Goal: Feedback & Contribution: Contribute content

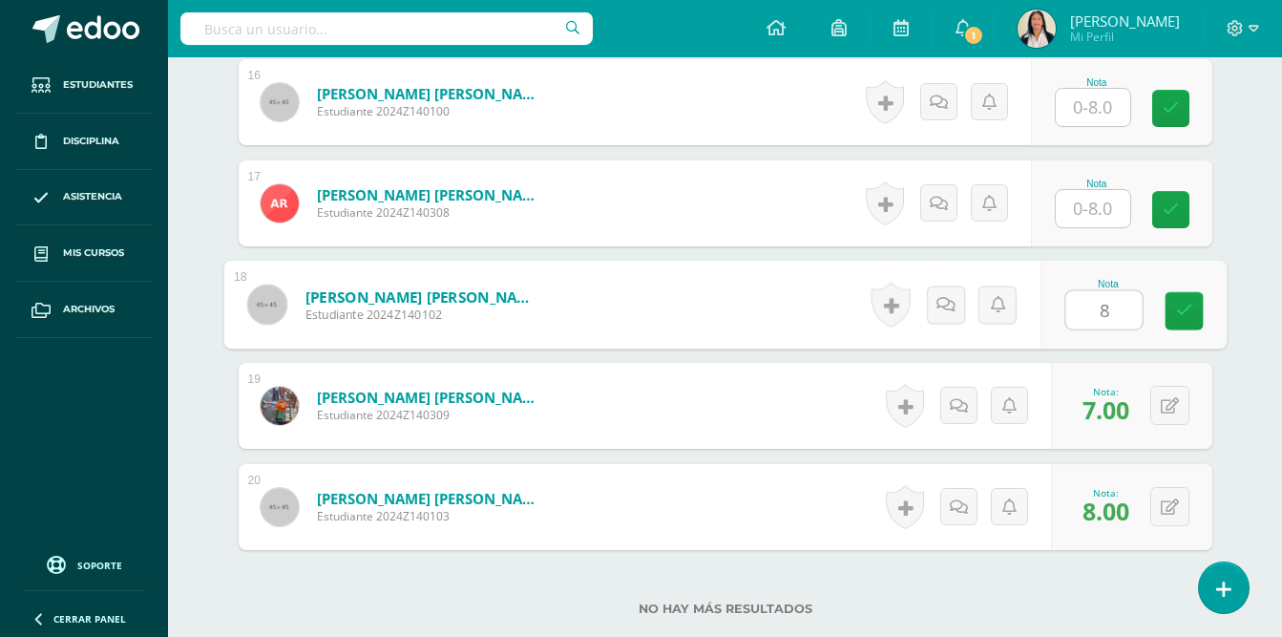
scroll to position [2226, 0]
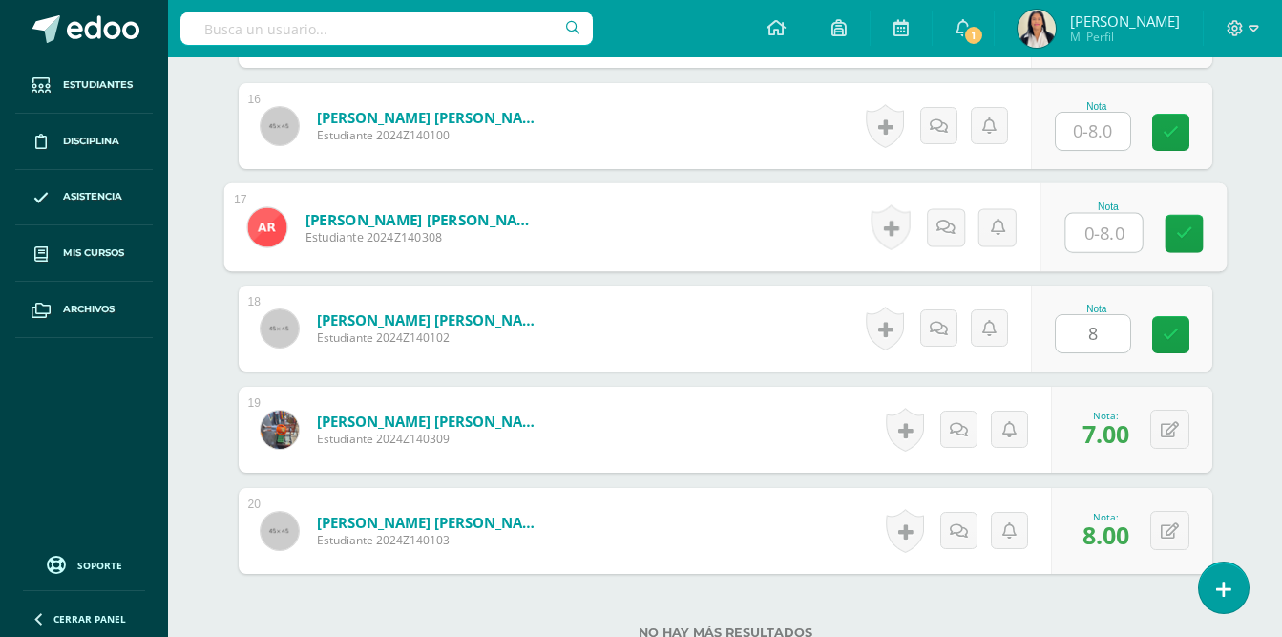
click at [1085, 217] on input "text" at bounding box center [1104, 233] width 76 height 38
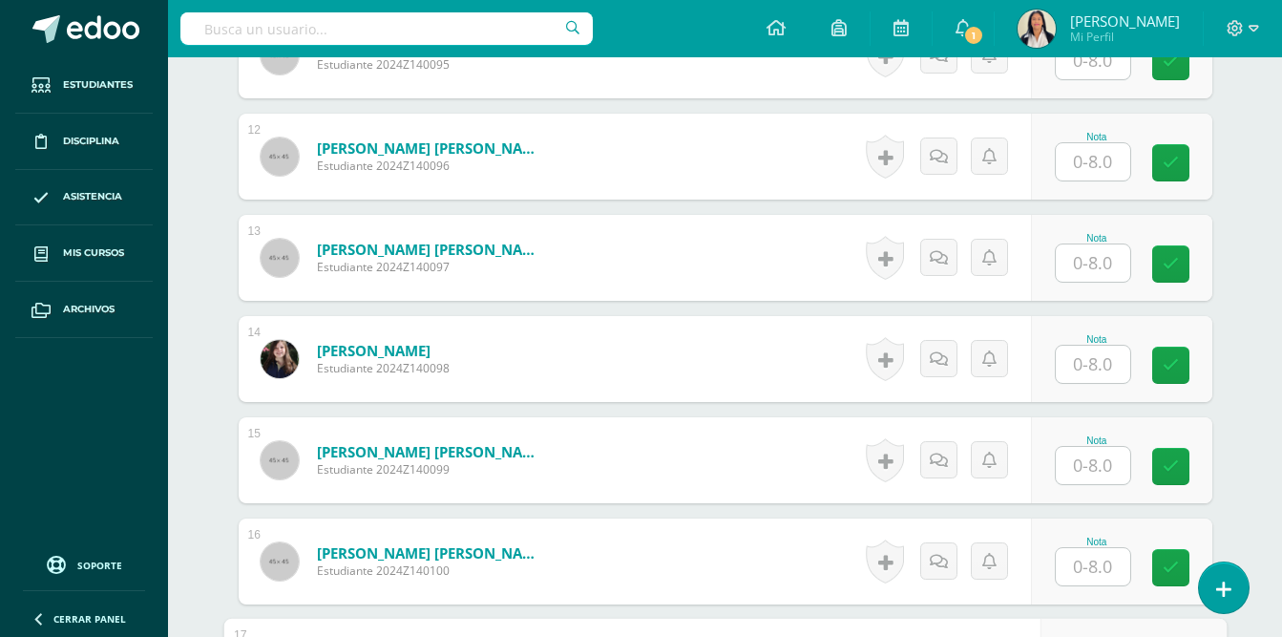
scroll to position [1999, 0]
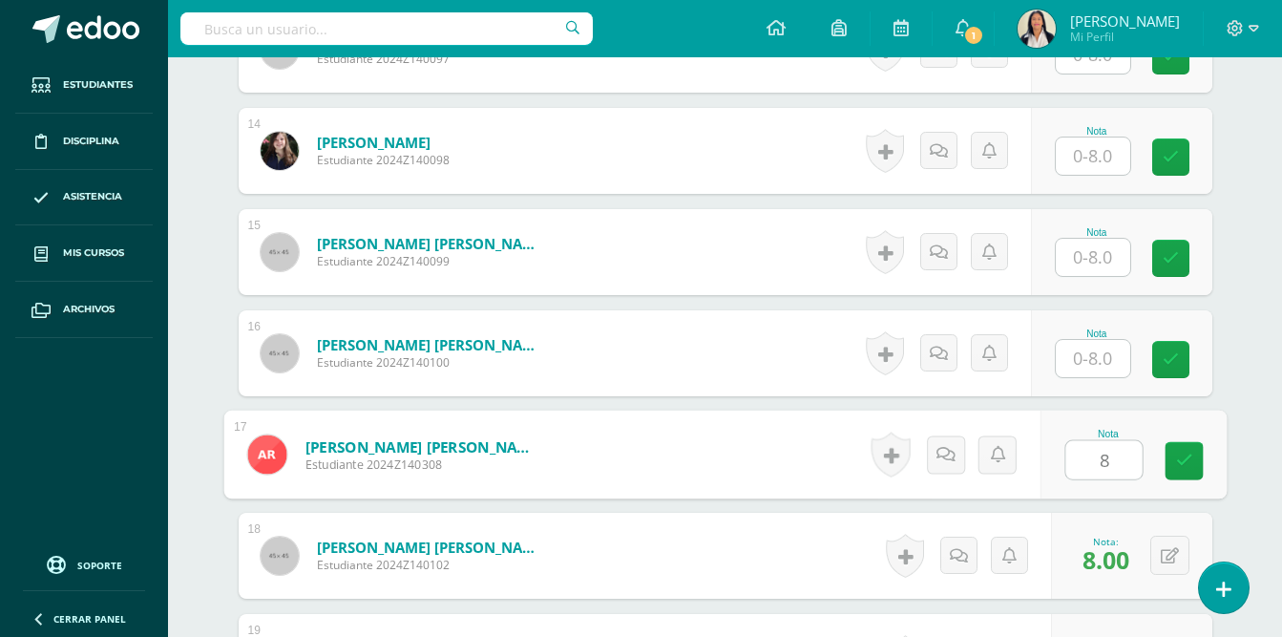
type input "8"
click at [1091, 340] on input "text" at bounding box center [1093, 358] width 74 height 37
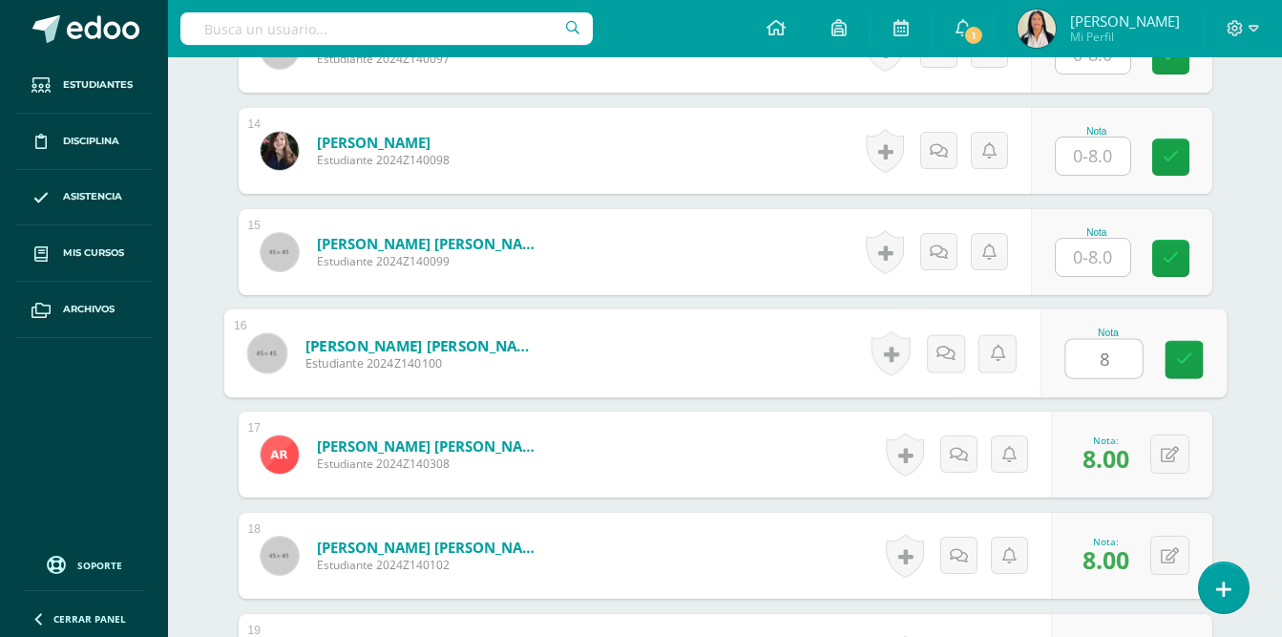
type input "8"
click at [1090, 244] on input "text" at bounding box center [1093, 257] width 74 height 37
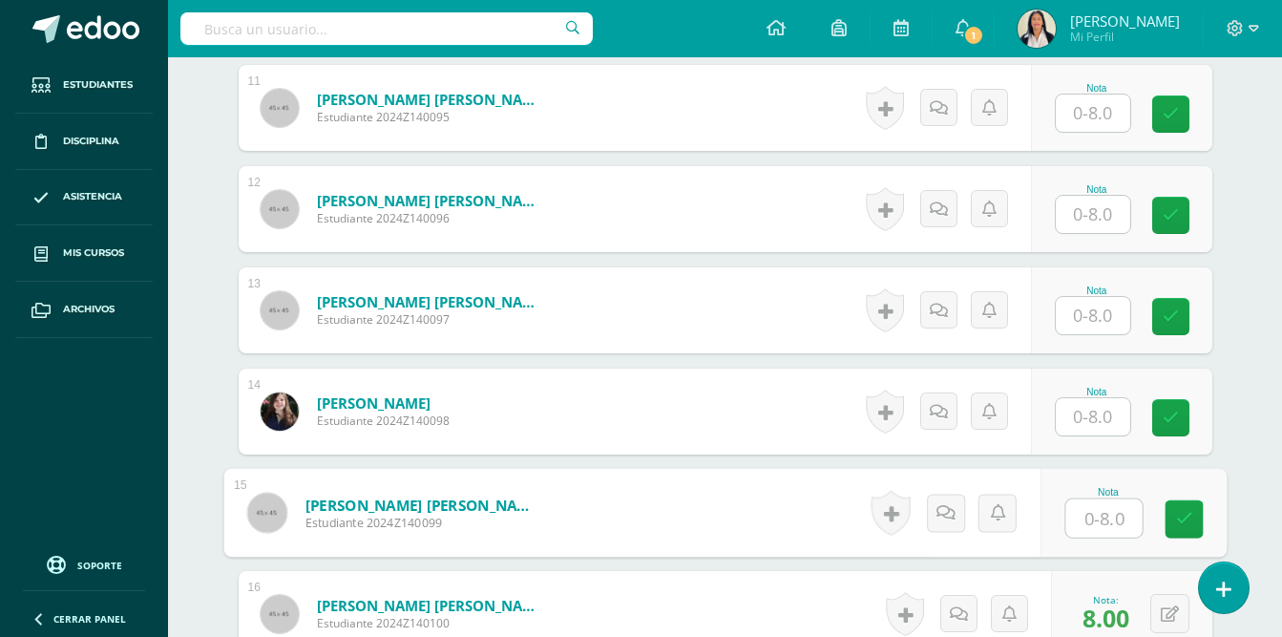
scroll to position [1724, 0]
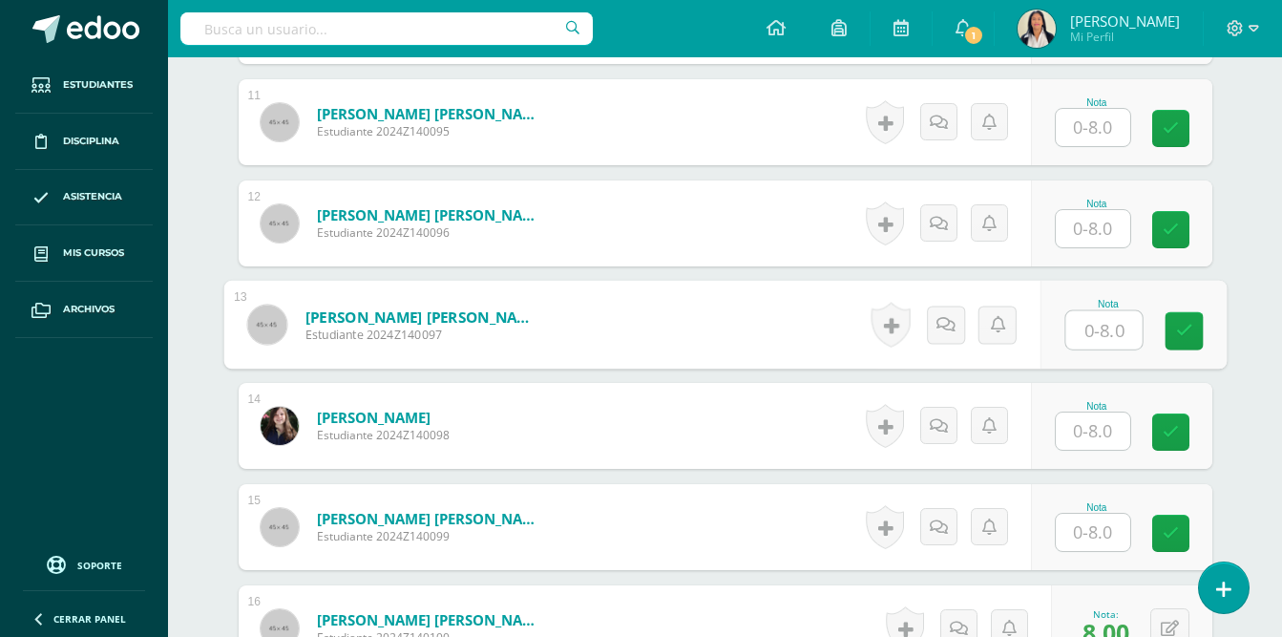
click at [1104, 314] on input "text" at bounding box center [1104, 330] width 76 height 38
type input "8"
click at [1092, 210] on input "text" at bounding box center [1093, 228] width 74 height 37
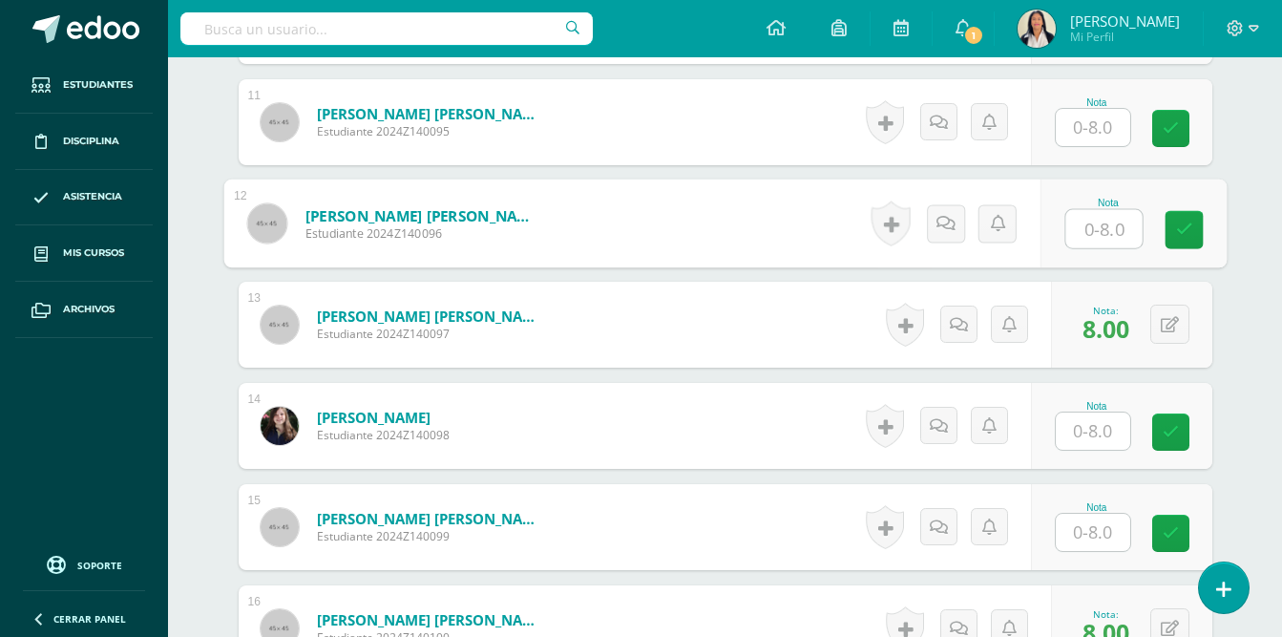
click at [1091, 109] on input "text" at bounding box center [1093, 127] width 74 height 37
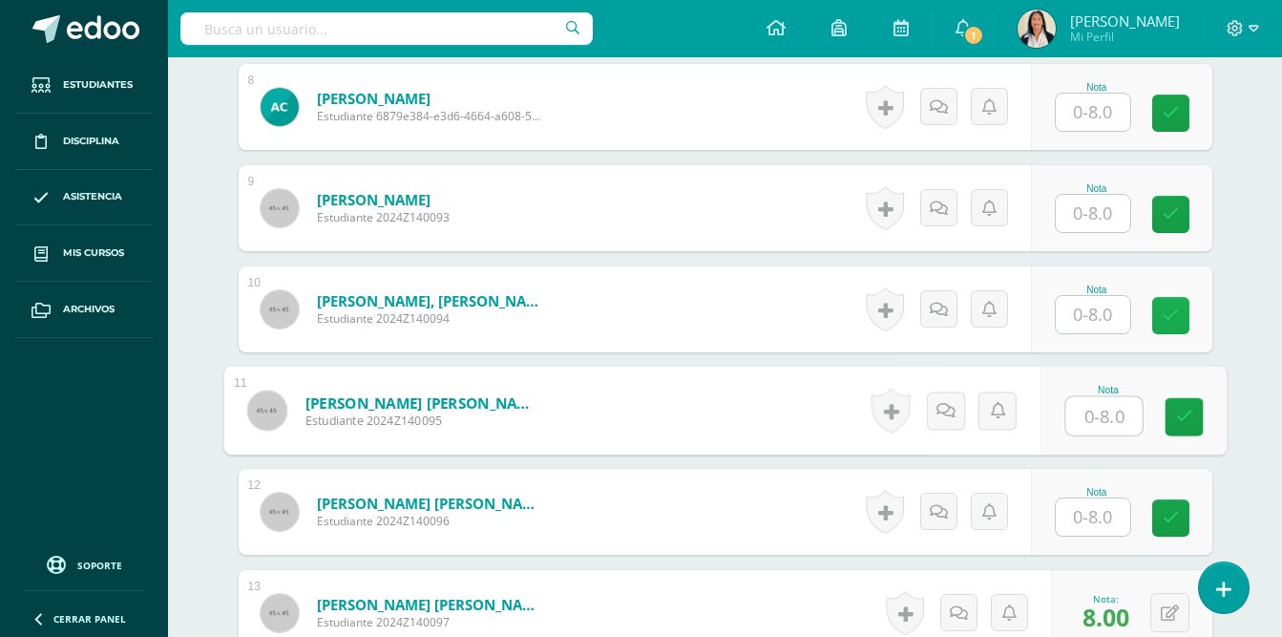
scroll to position [1430, 0]
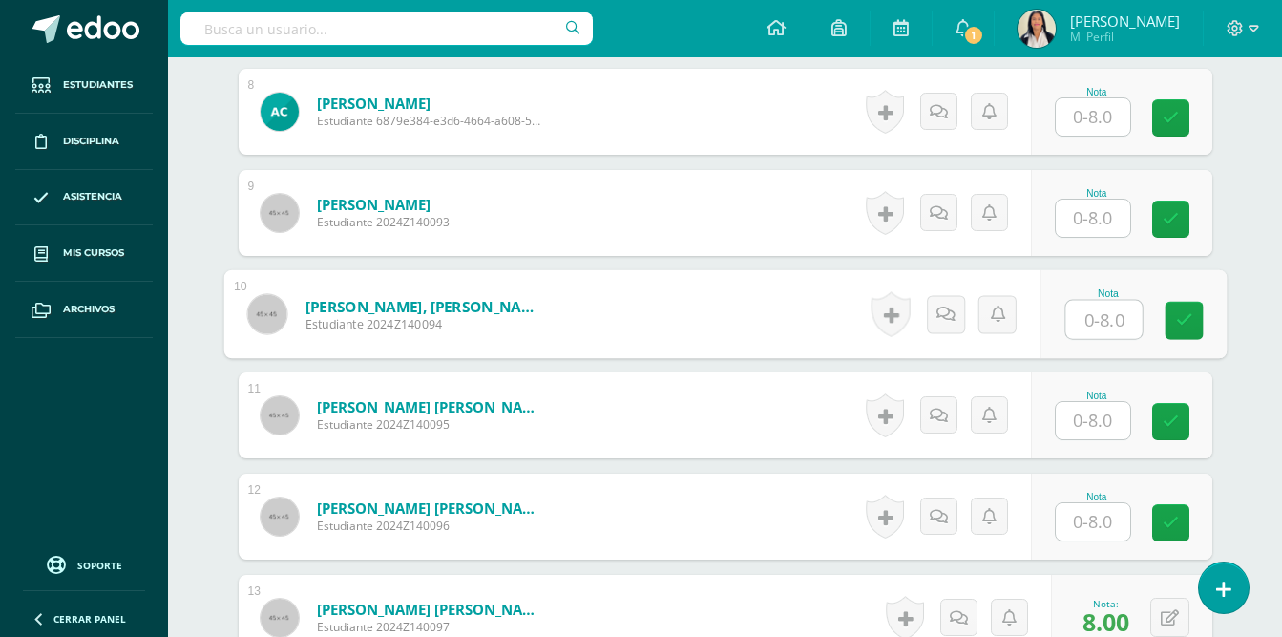
click at [1104, 301] on input "text" at bounding box center [1104, 320] width 76 height 38
type input "8"
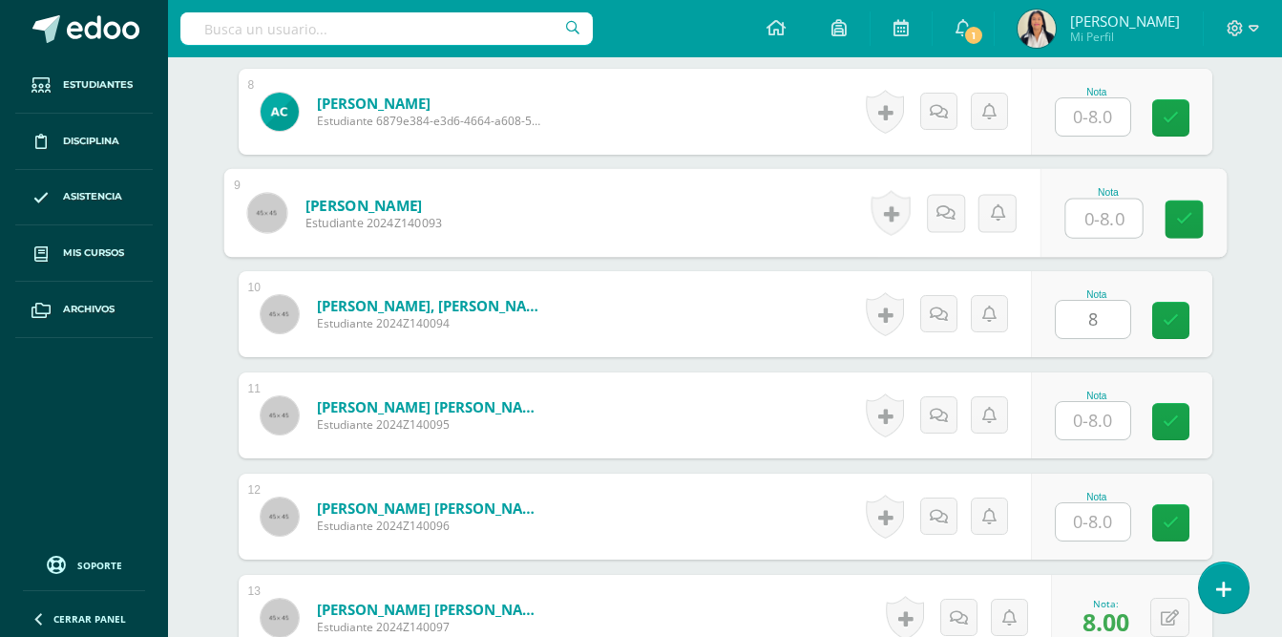
click at [1100, 200] on input "text" at bounding box center [1104, 219] width 76 height 38
type input "8"
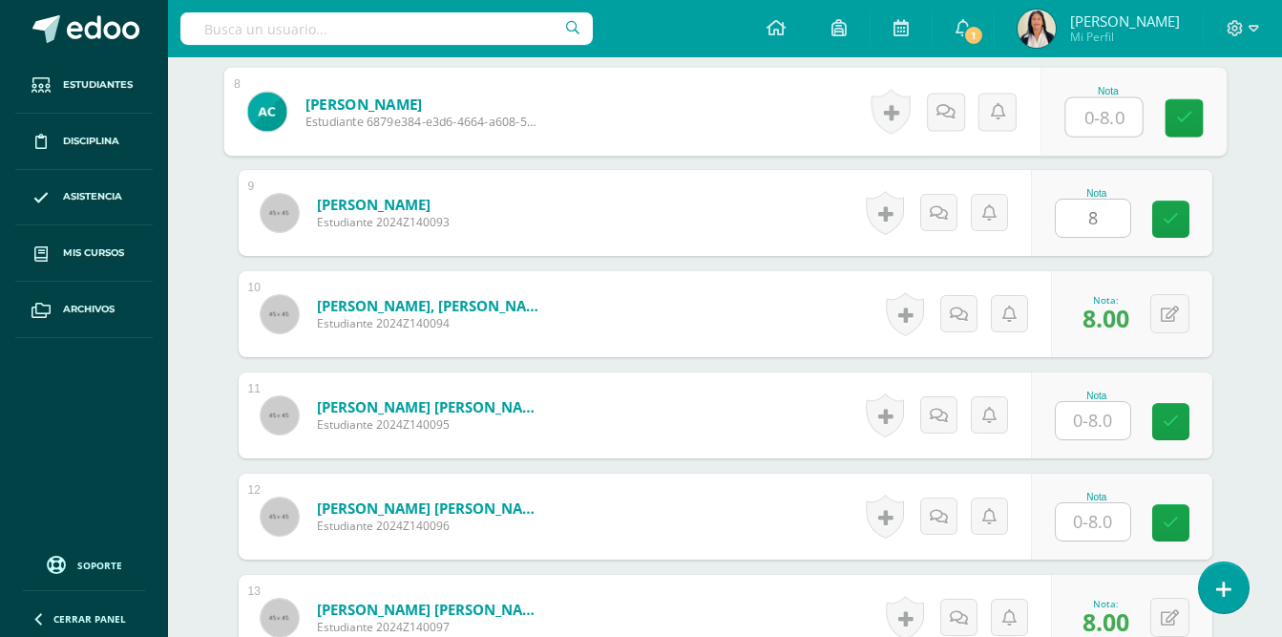
click at [1093, 98] on input "text" at bounding box center [1104, 117] width 76 height 38
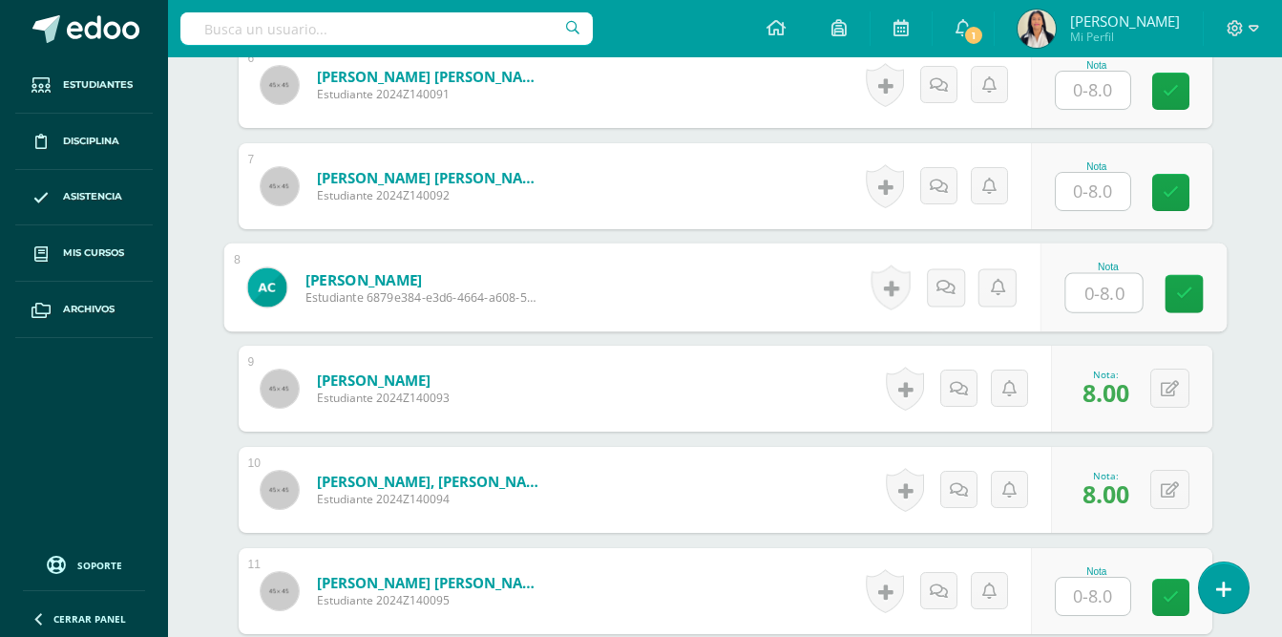
scroll to position [1250, 0]
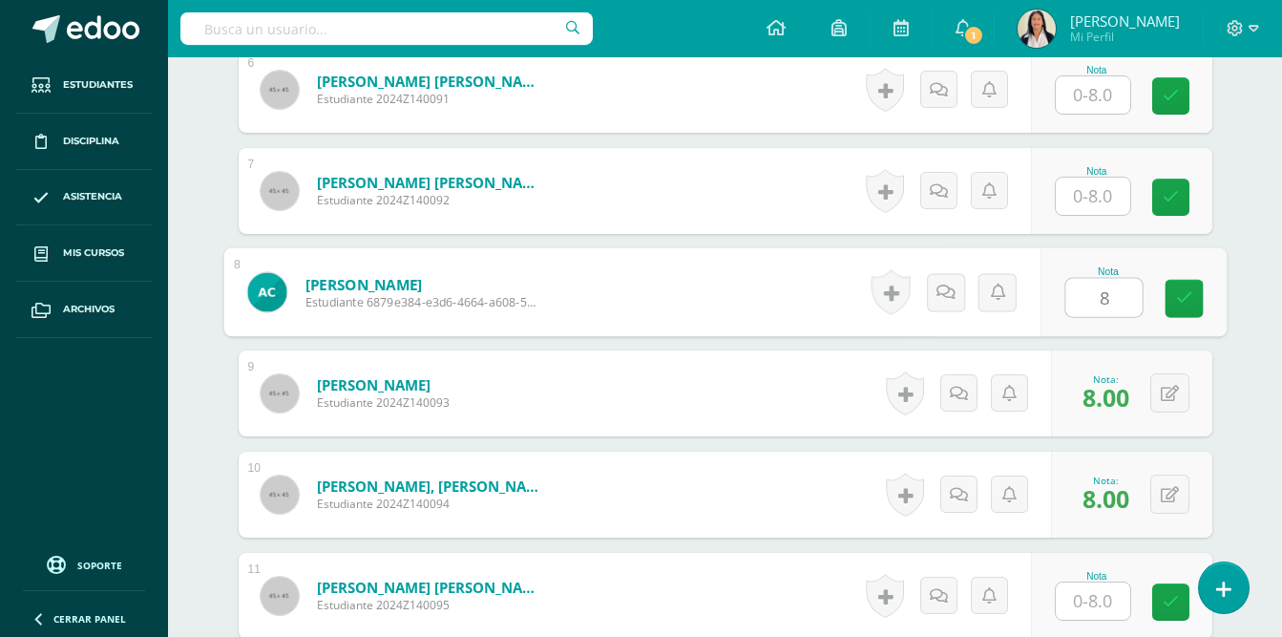
type input "8"
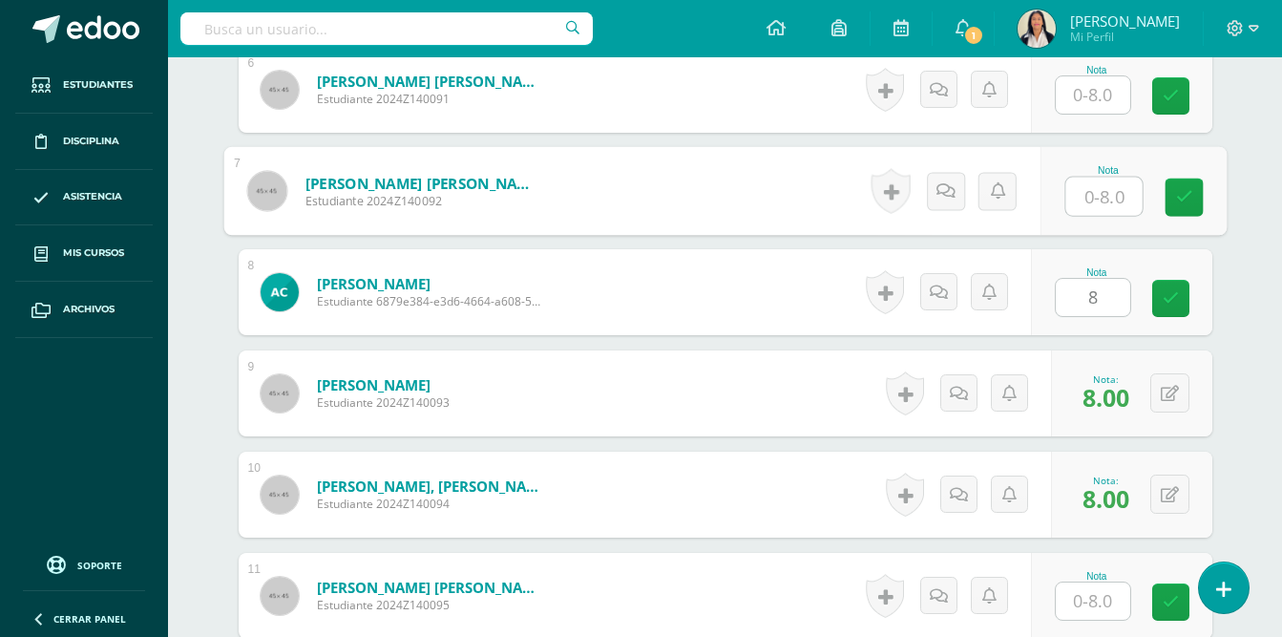
click at [1101, 179] on input "text" at bounding box center [1104, 197] width 76 height 38
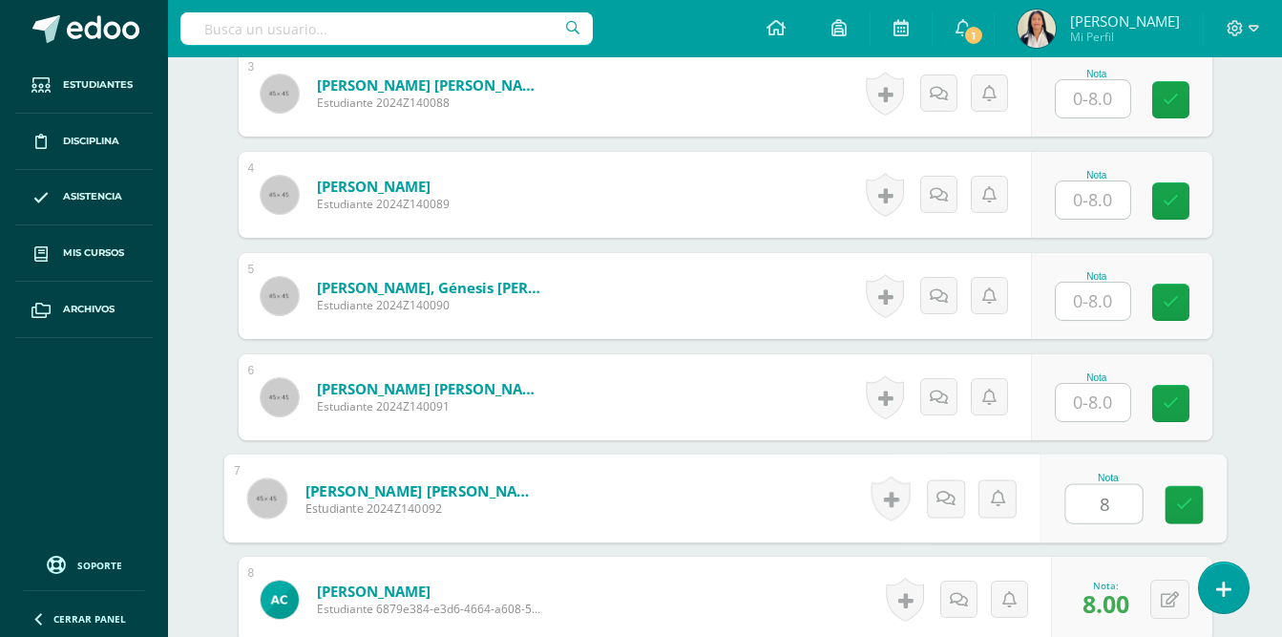
scroll to position [843, 0]
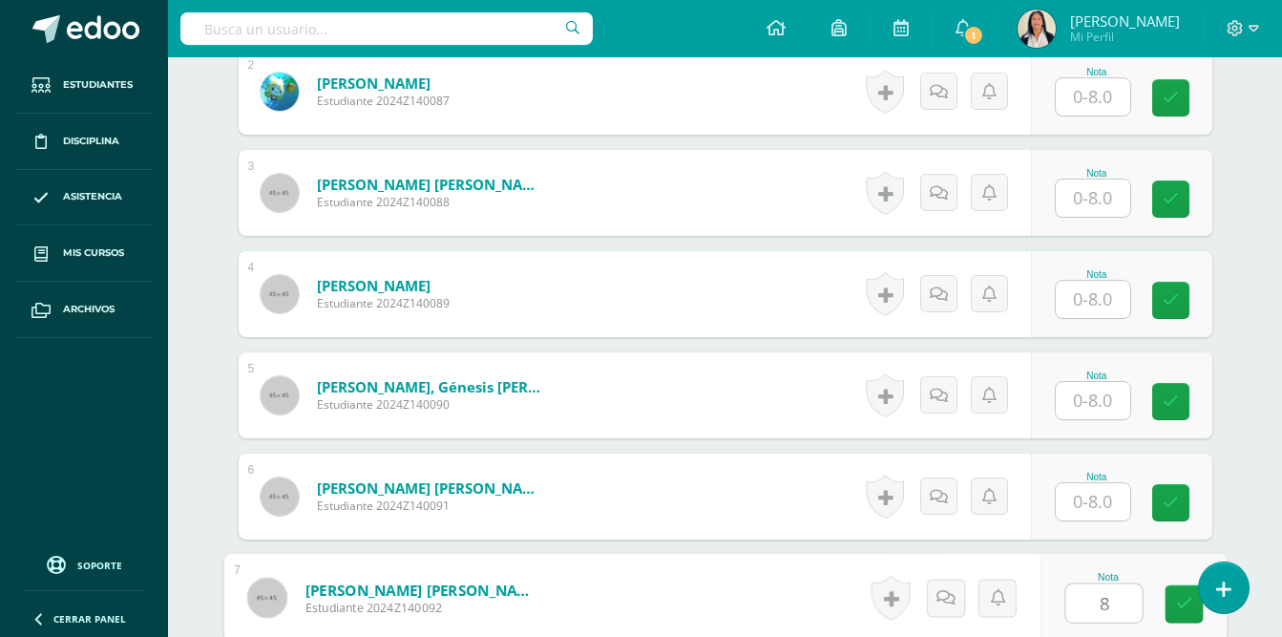
type input "8"
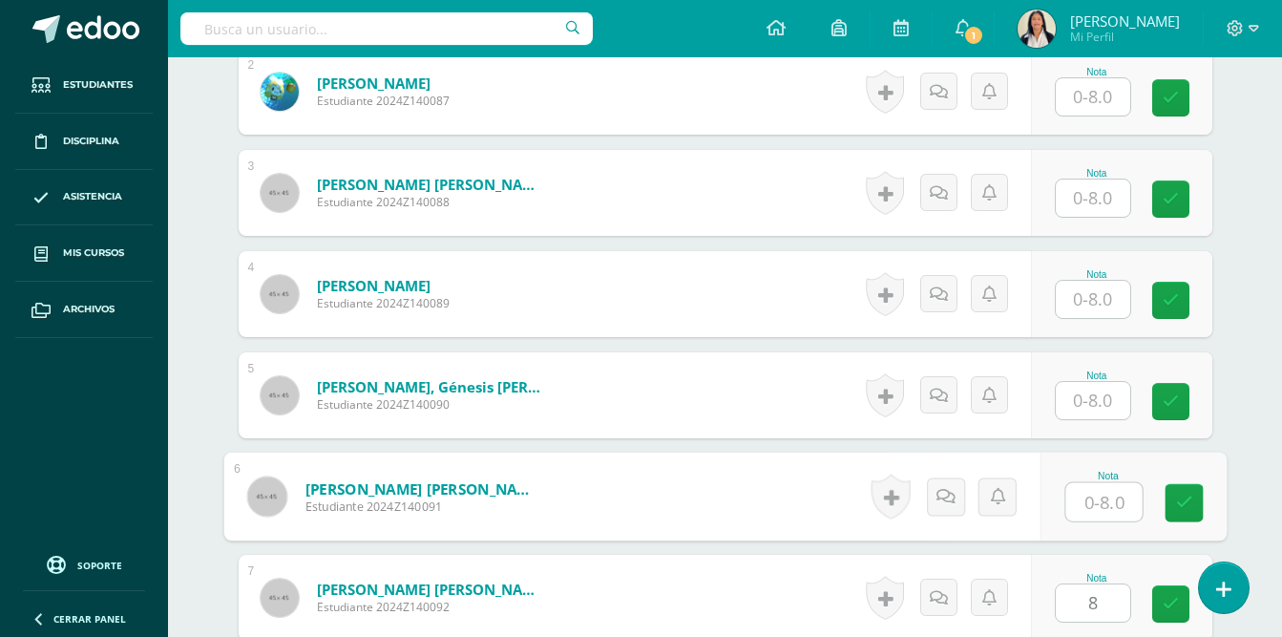
click at [1093, 483] on input "text" at bounding box center [1104, 502] width 76 height 38
type input "8"
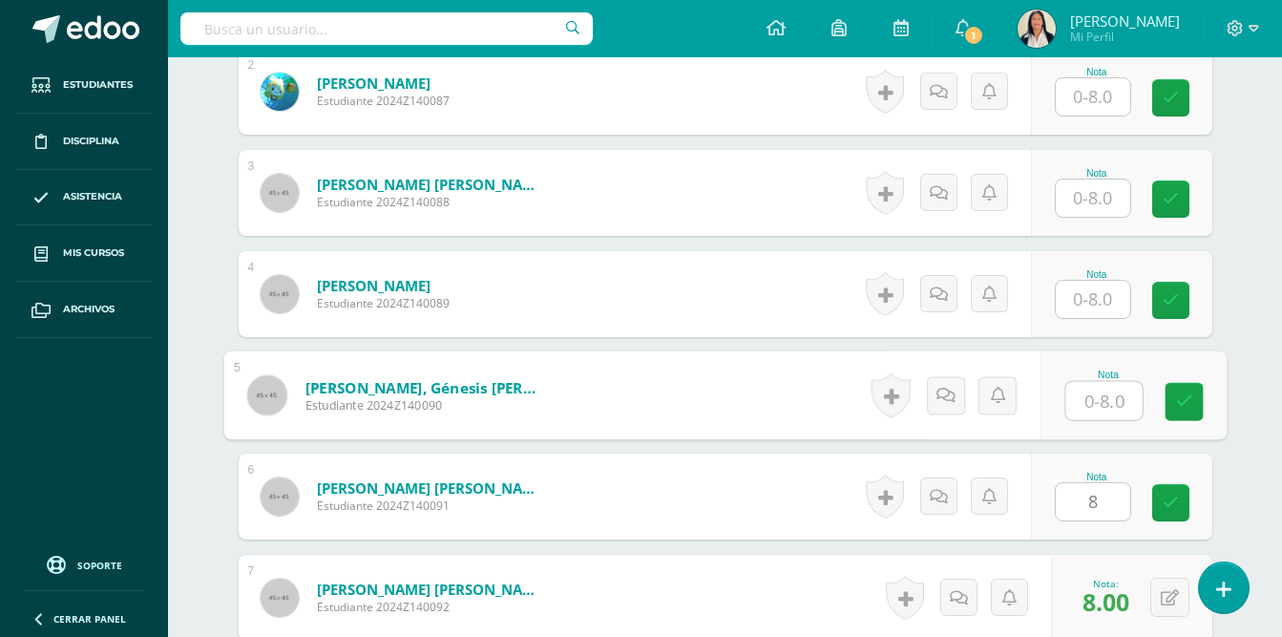
click at [1090, 382] on input "text" at bounding box center [1104, 401] width 76 height 38
type input "8"
click at [1102, 283] on input "text" at bounding box center [1093, 299] width 74 height 37
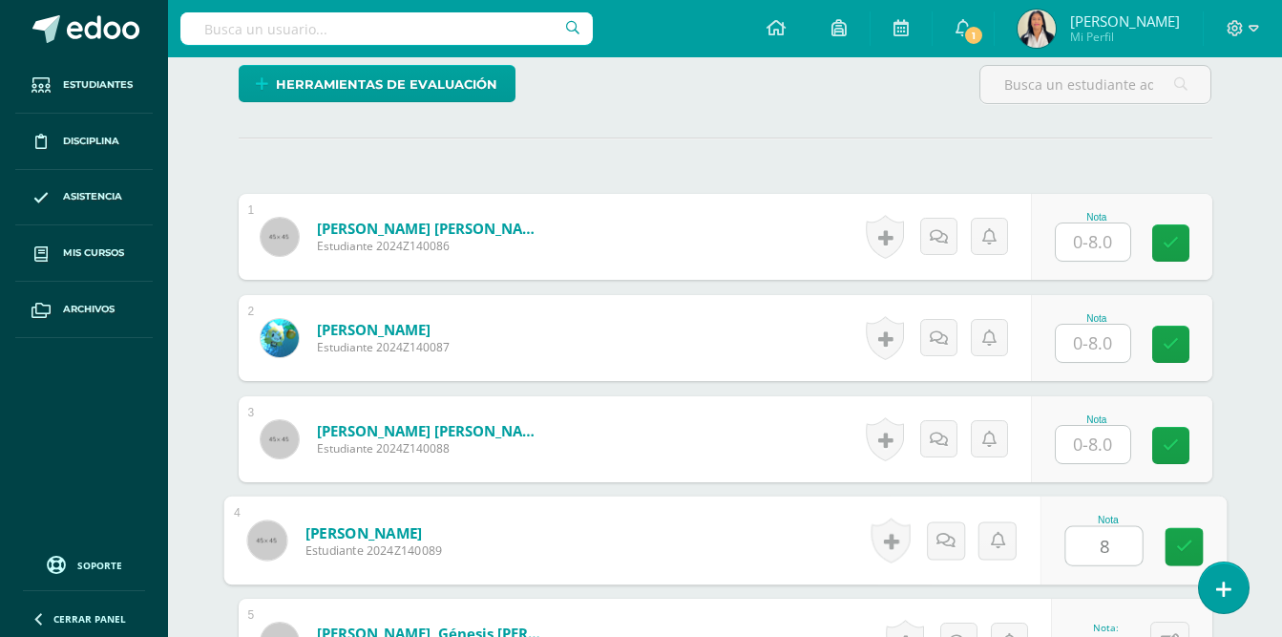
scroll to position [512, 0]
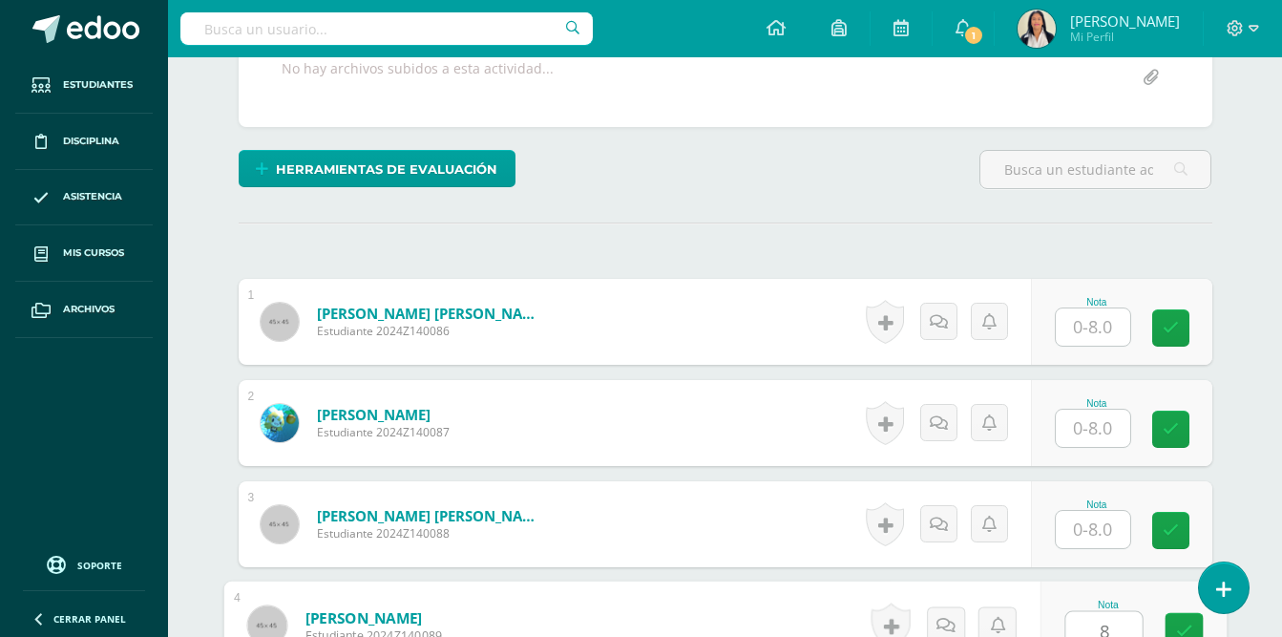
type input "8"
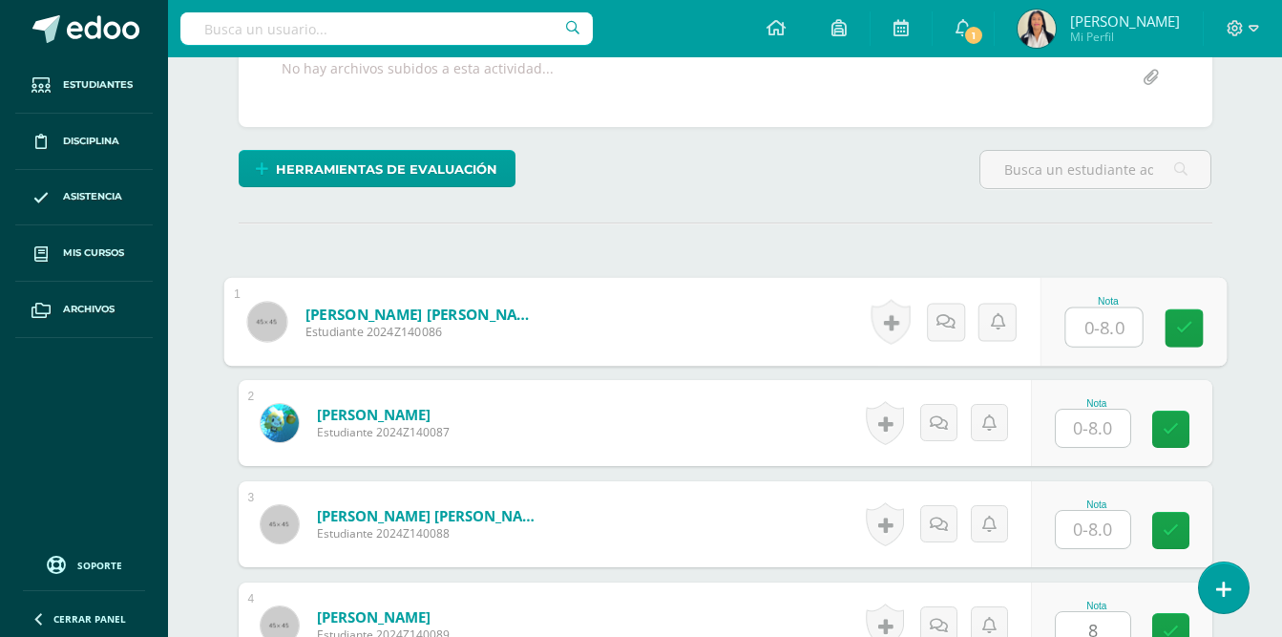
click at [1095, 308] on input "text" at bounding box center [1104, 327] width 76 height 38
type input "8"
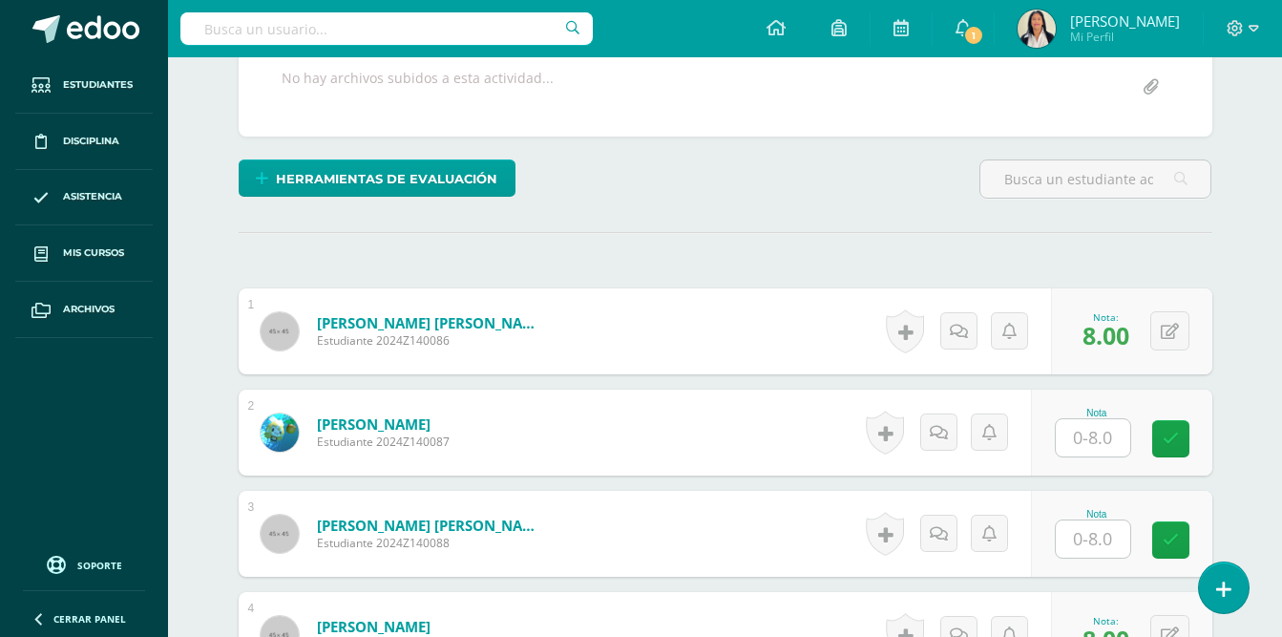
scroll to position [0, 0]
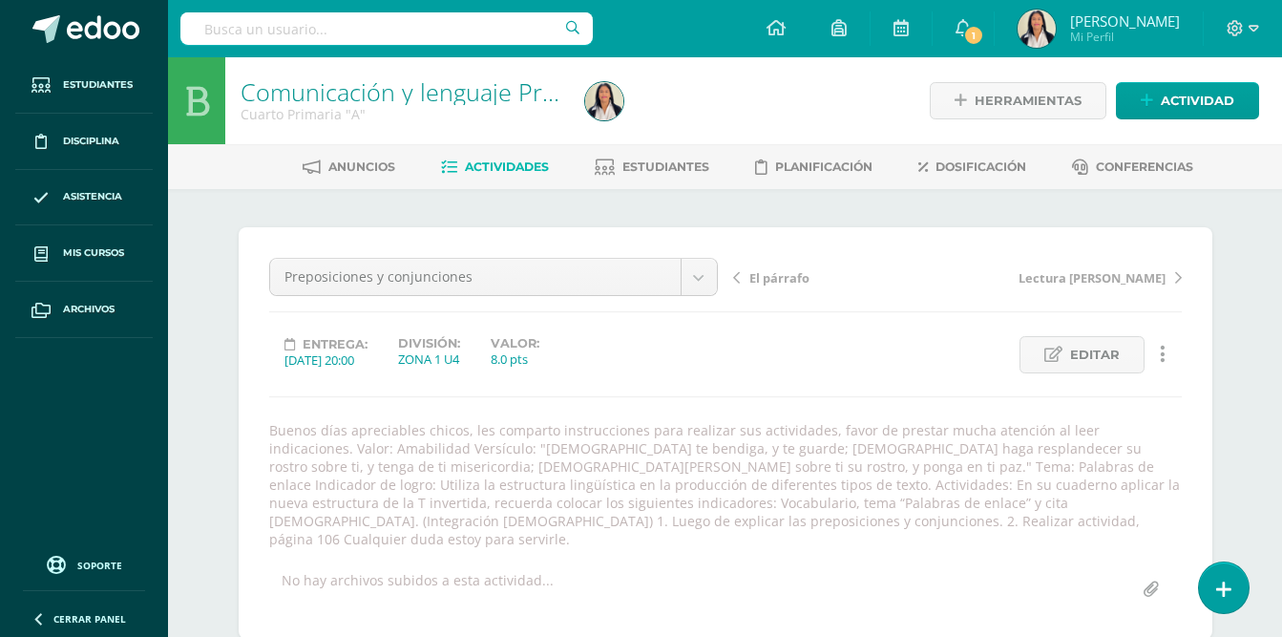
click at [513, 167] on span "Actividades" at bounding box center [507, 166] width 84 height 14
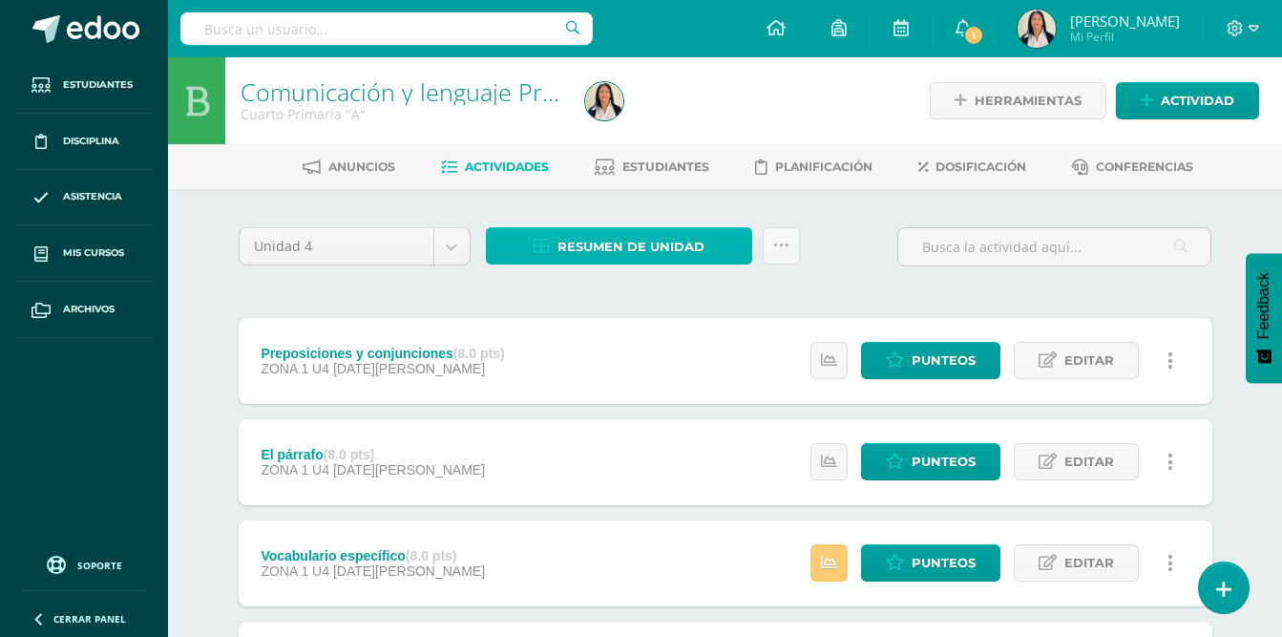
click at [631, 247] on span "Resumen de unidad" at bounding box center [631, 246] width 147 height 35
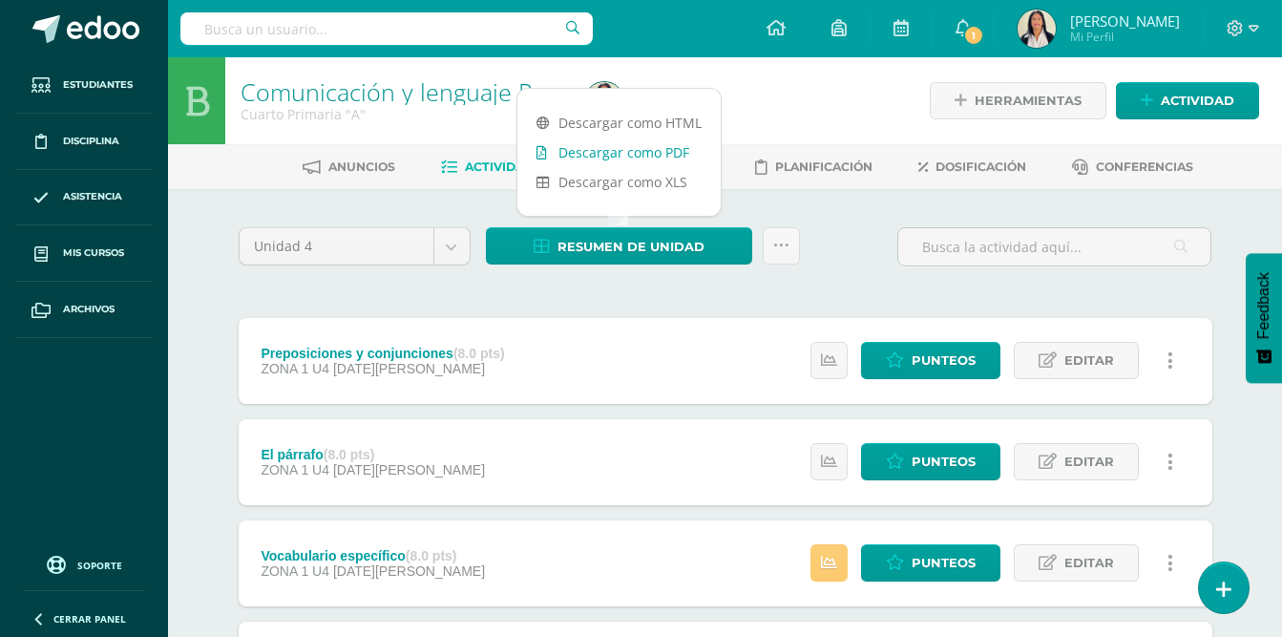
click at [661, 152] on link "Descargar como PDF" at bounding box center [619, 153] width 203 height 30
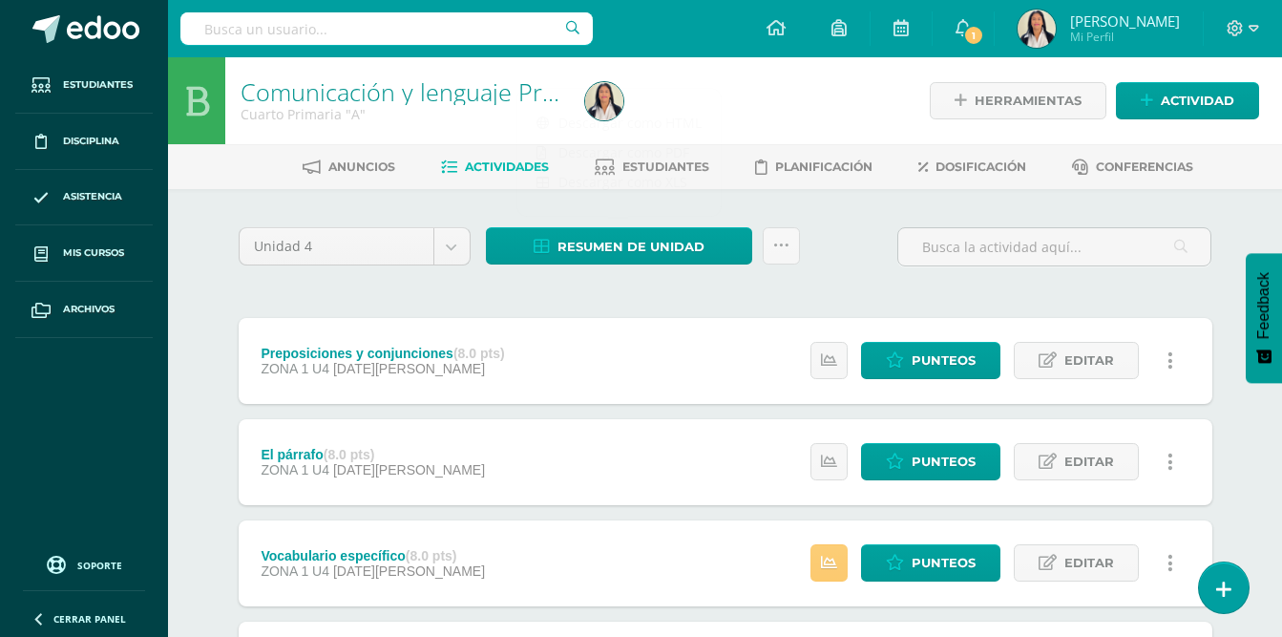
click at [544, 286] on div "Unidad 4 Unidad 1 Unidad 2 Unidad 3 Unidad 4 Resumen de unidad Subir actividade…" at bounding box center [725, 511] width 989 height 569
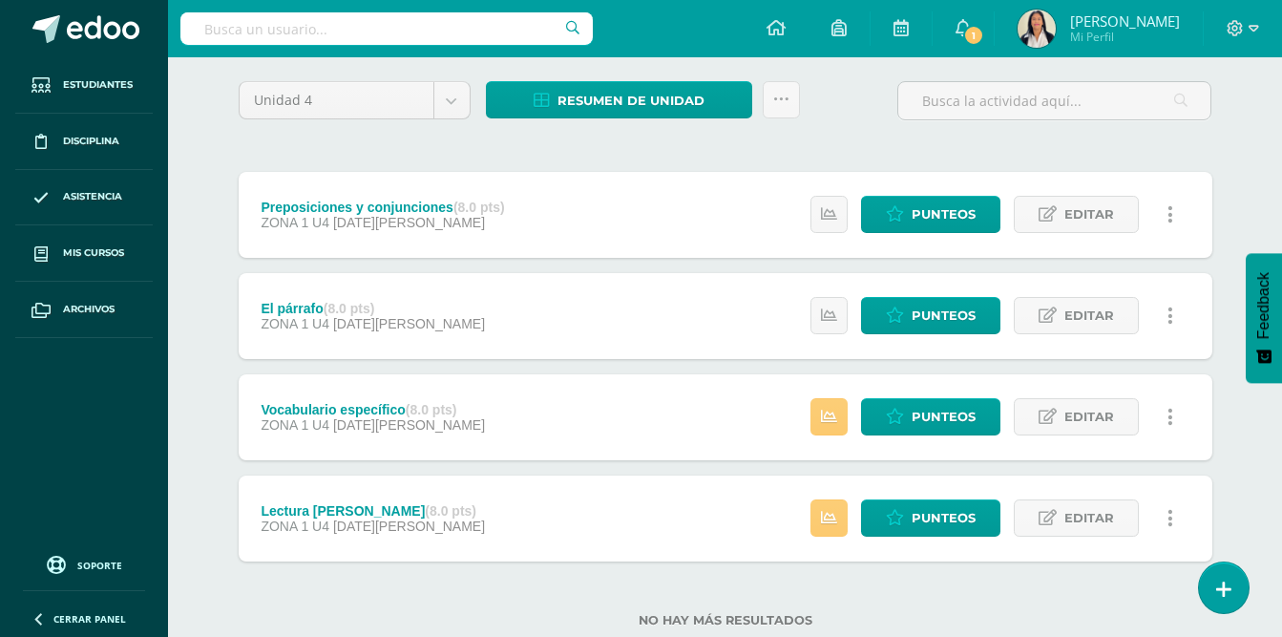
scroll to position [198, 0]
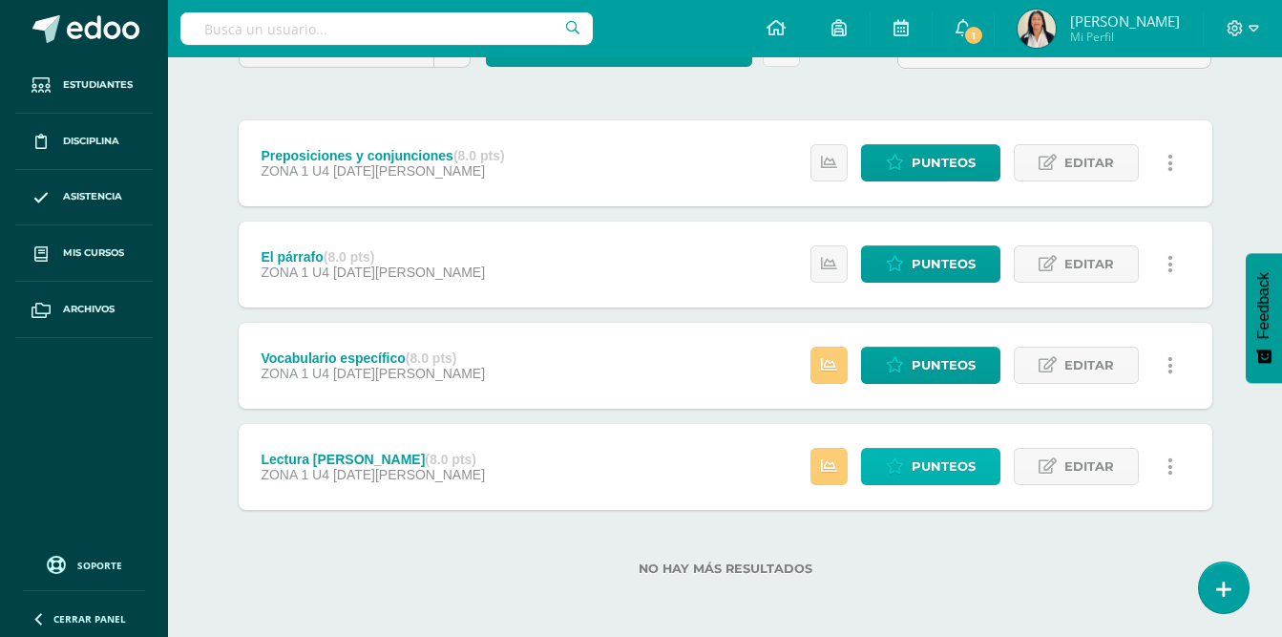
click at [922, 472] on span "Punteos" at bounding box center [944, 466] width 64 height 35
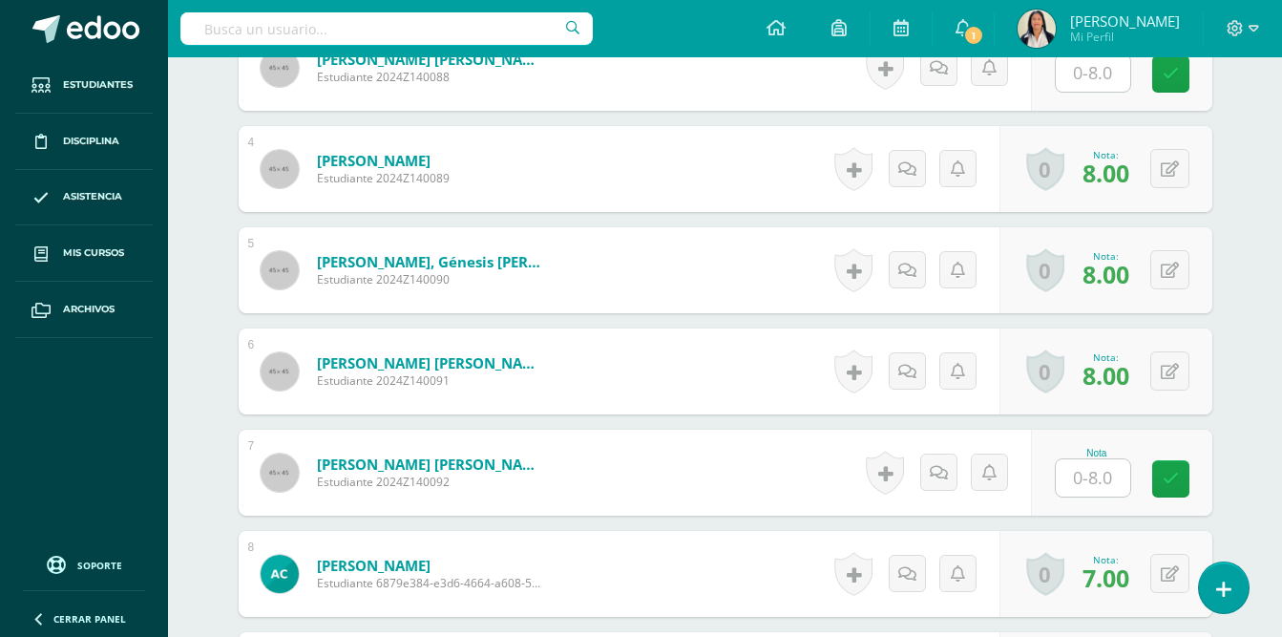
scroll to position [1002, 0]
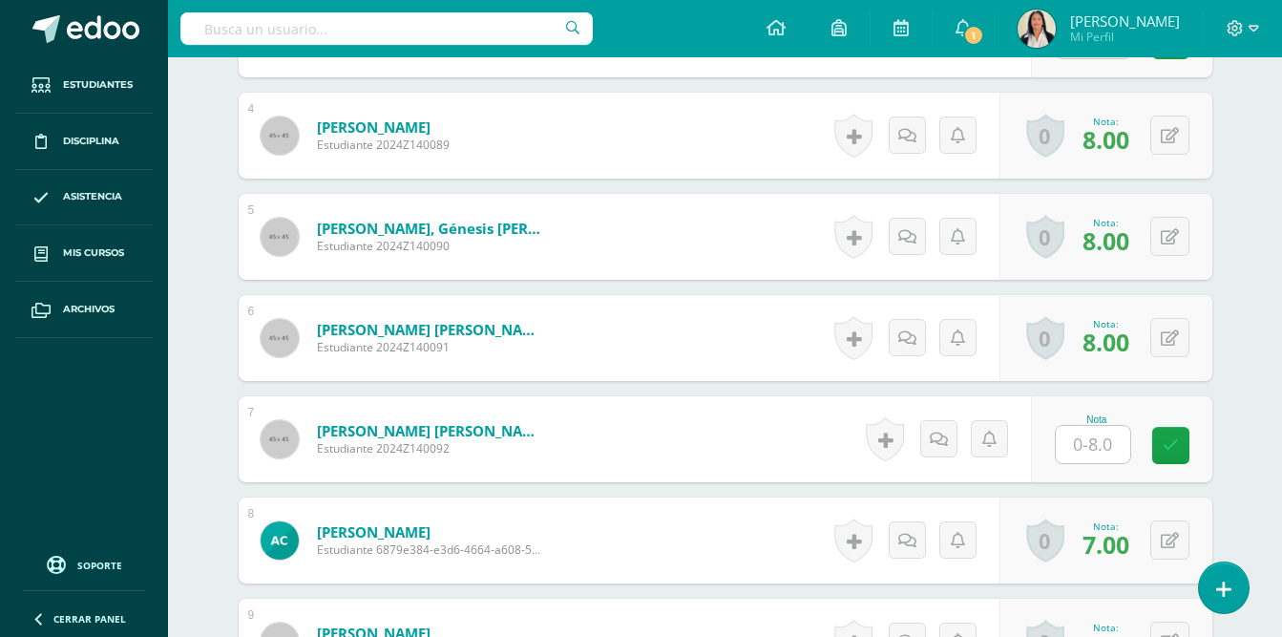
click at [1100, 426] on input "text" at bounding box center [1093, 444] width 74 height 37
type input "8"
click at [1268, 357] on div "Comunicación y lenguaje Pri 4 Cuarto Primaria "A" Herramientas Detalle de asist…" at bounding box center [725, 536] width 1114 height 2961
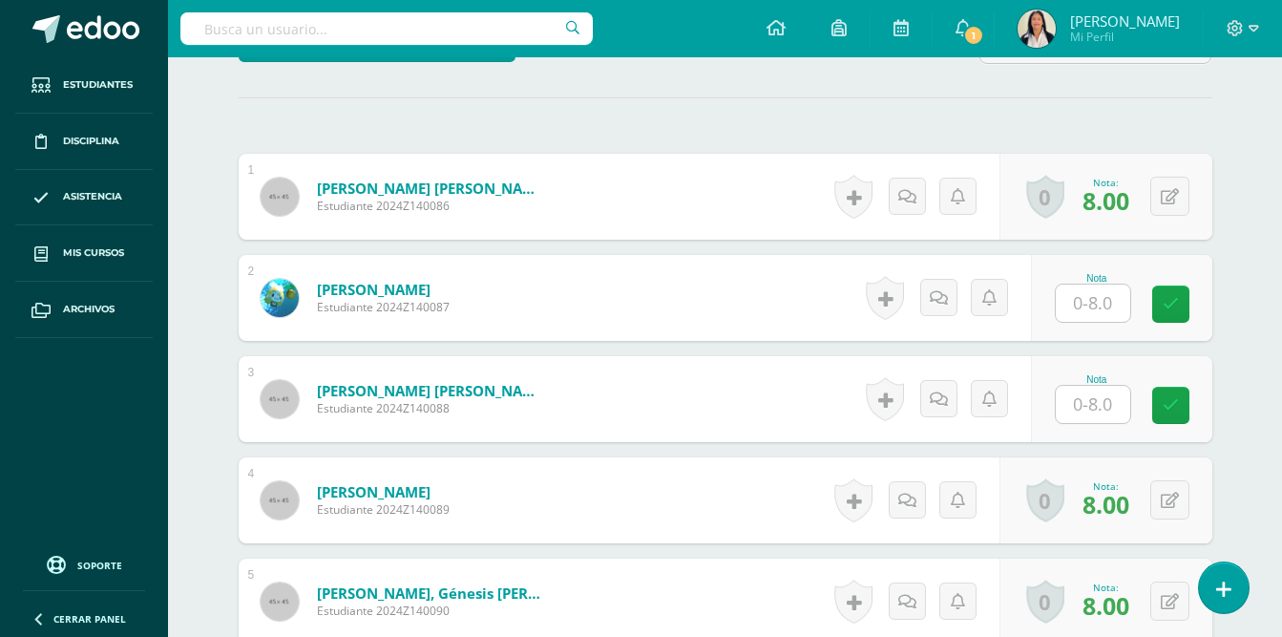
scroll to position [0, 0]
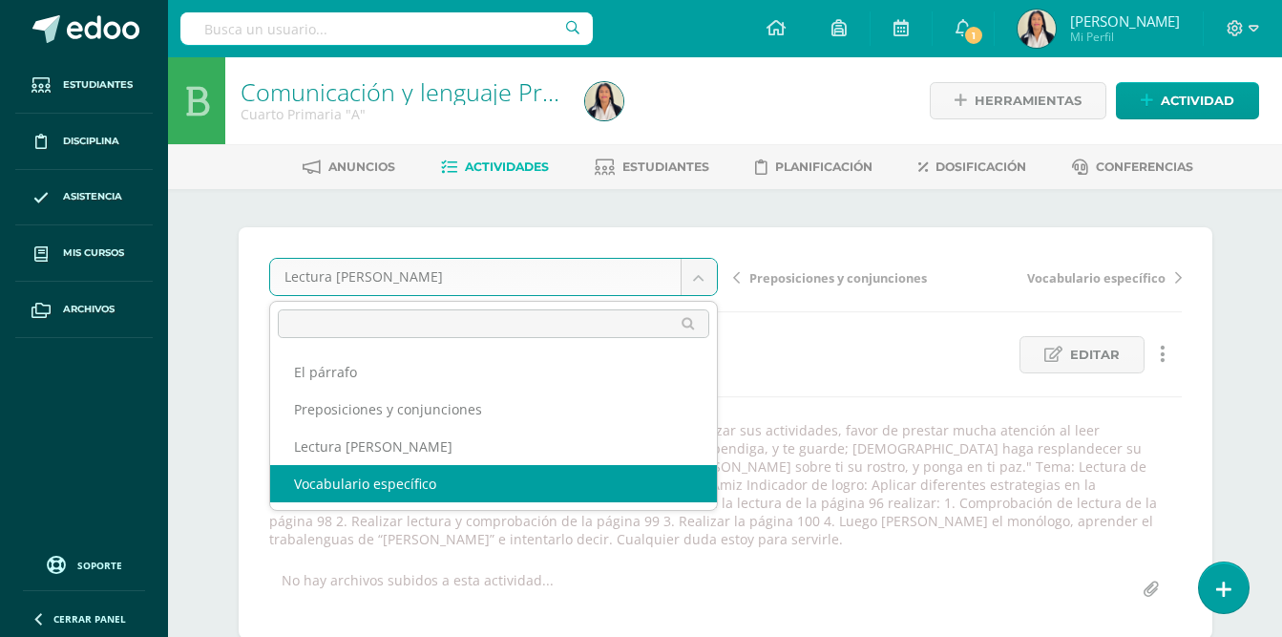
select select "/dashboard/teacher/grade-activity/30902/"
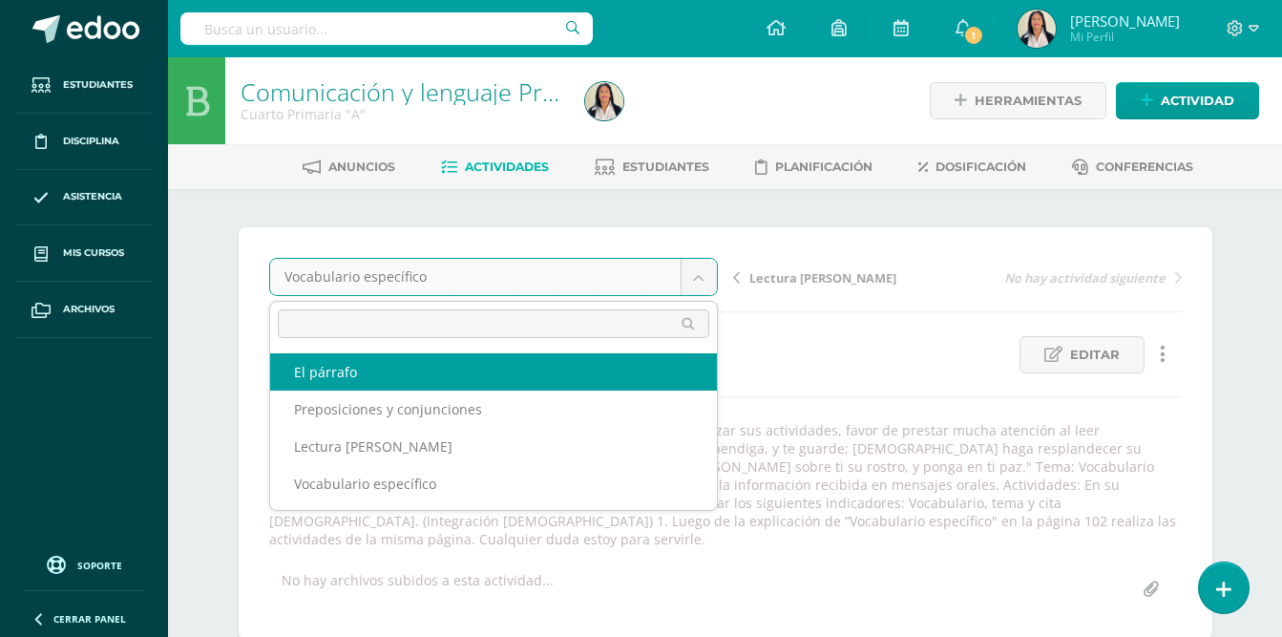
select select "/dashboard/teacher/grade-activity/31076/"
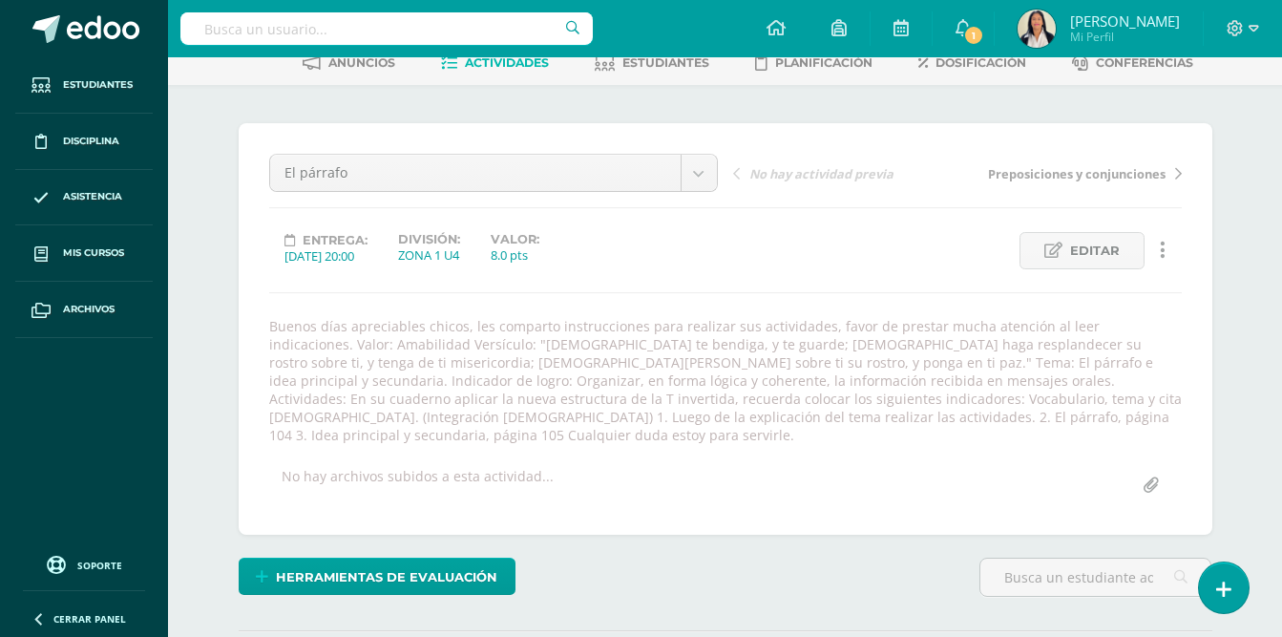
scroll to position [75, 0]
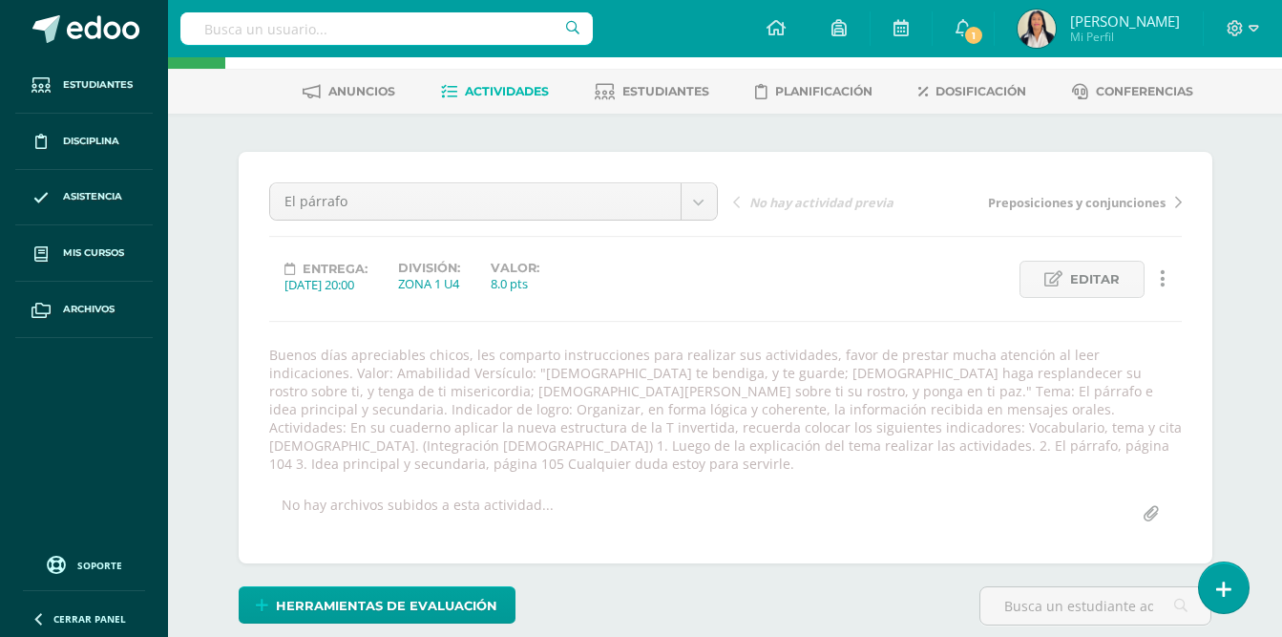
click at [492, 95] on span "Actividades" at bounding box center [507, 91] width 84 height 14
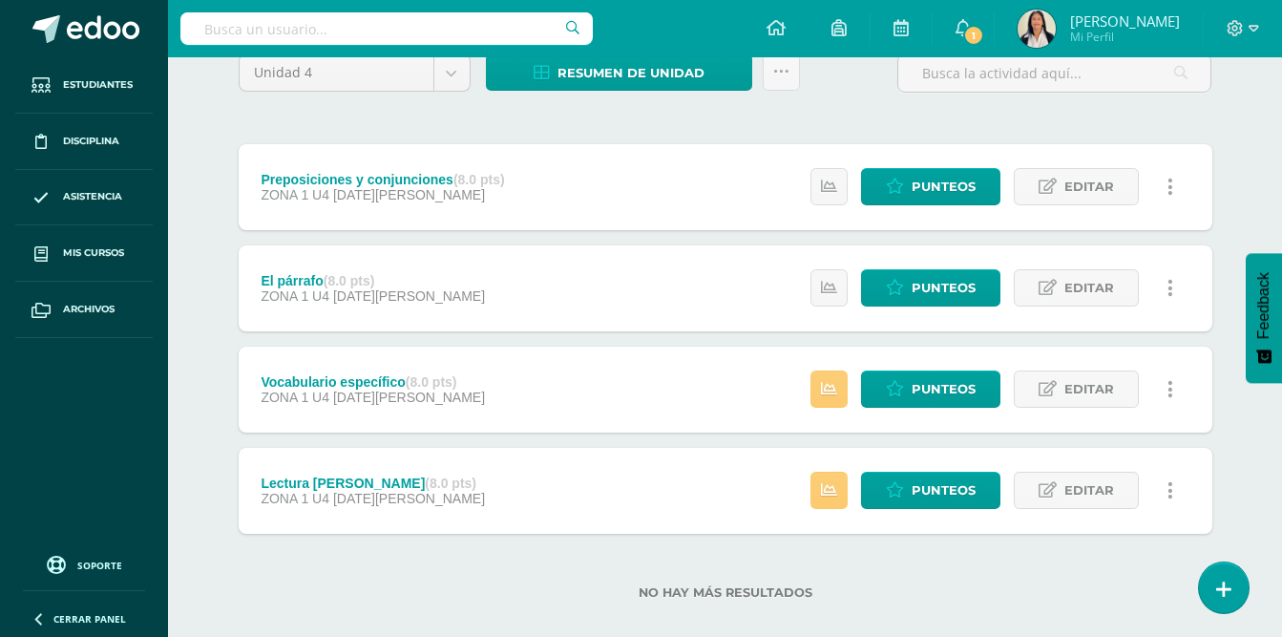
scroll to position [198, 0]
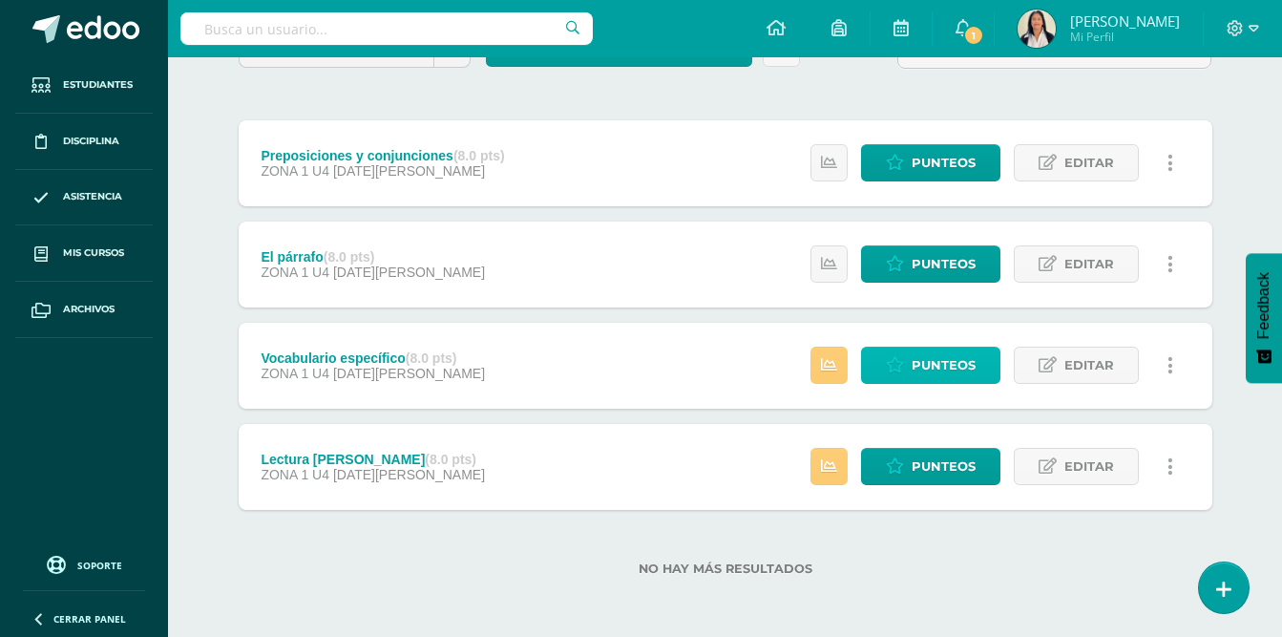
click at [923, 367] on span "Punteos" at bounding box center [944, 365] width 64 height 35
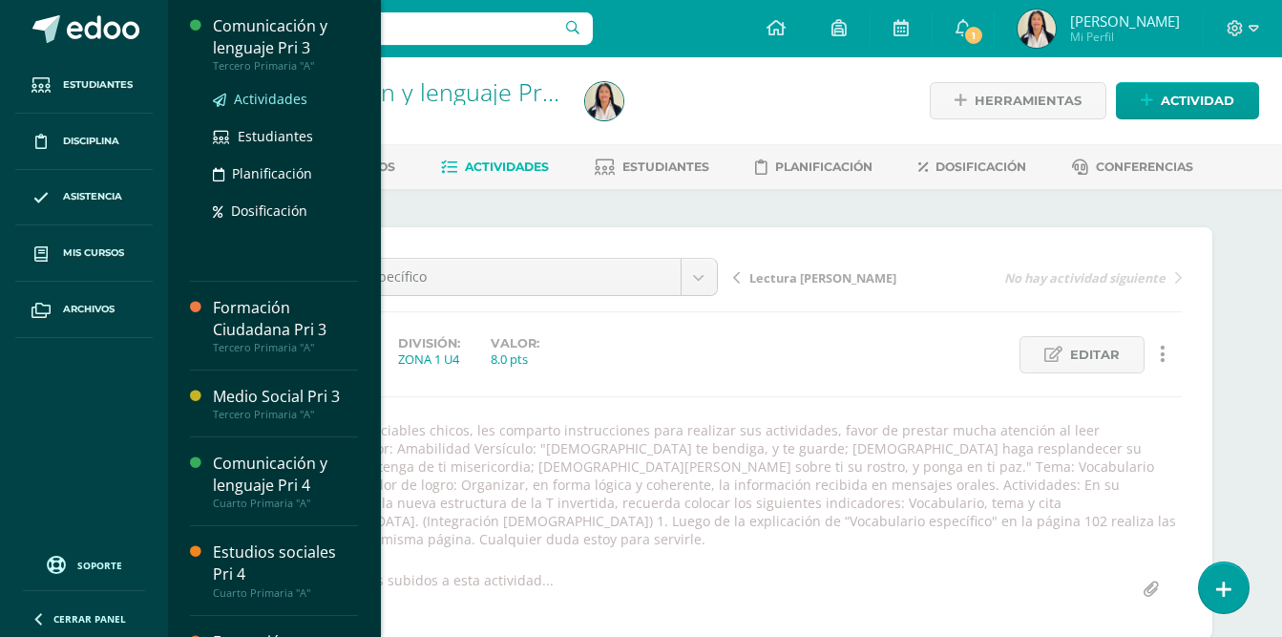
click at [255, 95] on span "Actividades" at bounding box center [271, 99] width 74 height 18
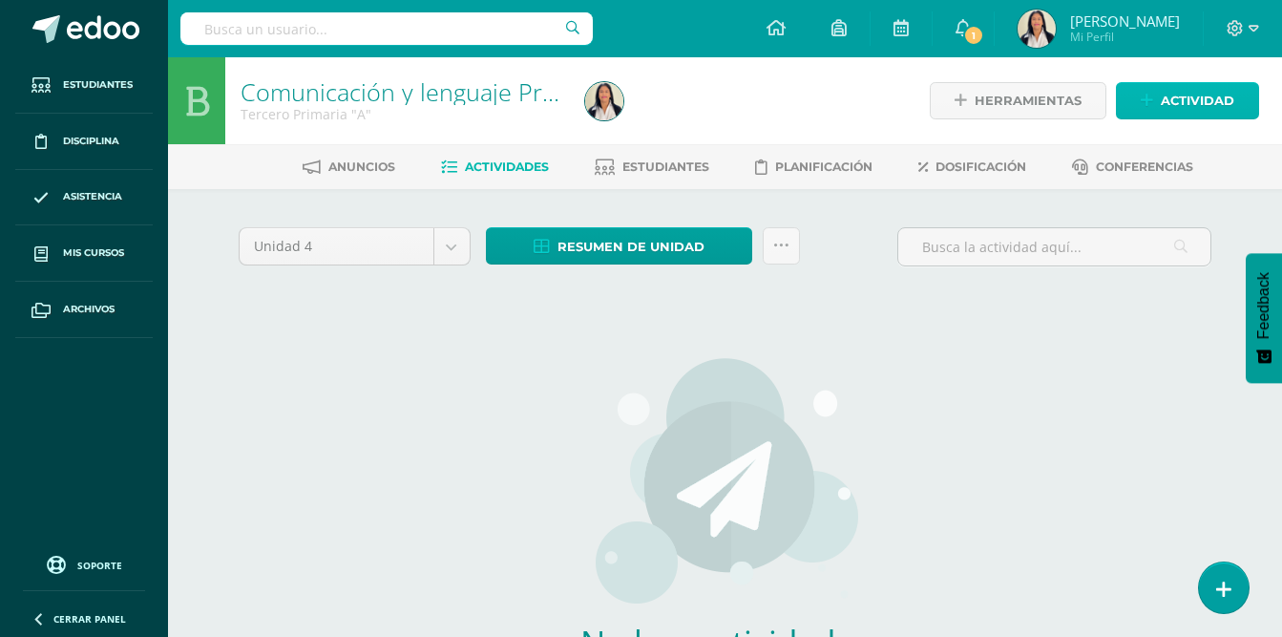
click at [1193, 106] on span "Actividad" at bounding box center [1198, 100] width 74 height 35
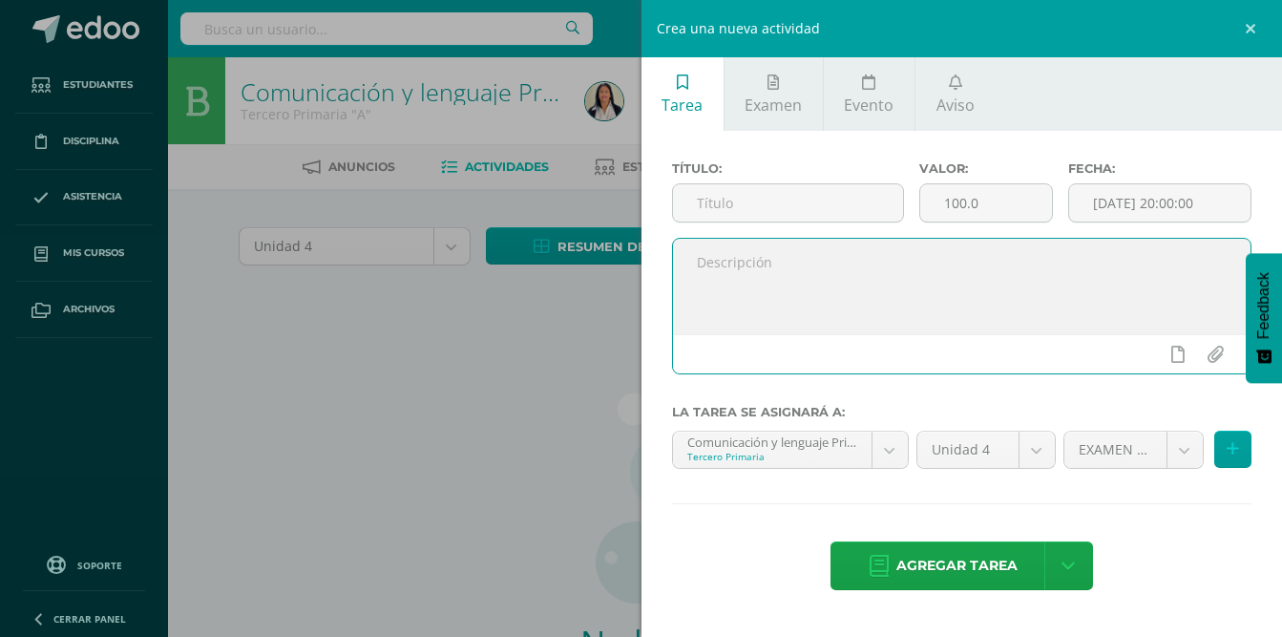
click at [883, 275] on textarea at bounding box center [962, 286] width 579 height 95
paste textarea "Buenos días apreciables chicos, les comparto instrucciones para realizar sus ac…"
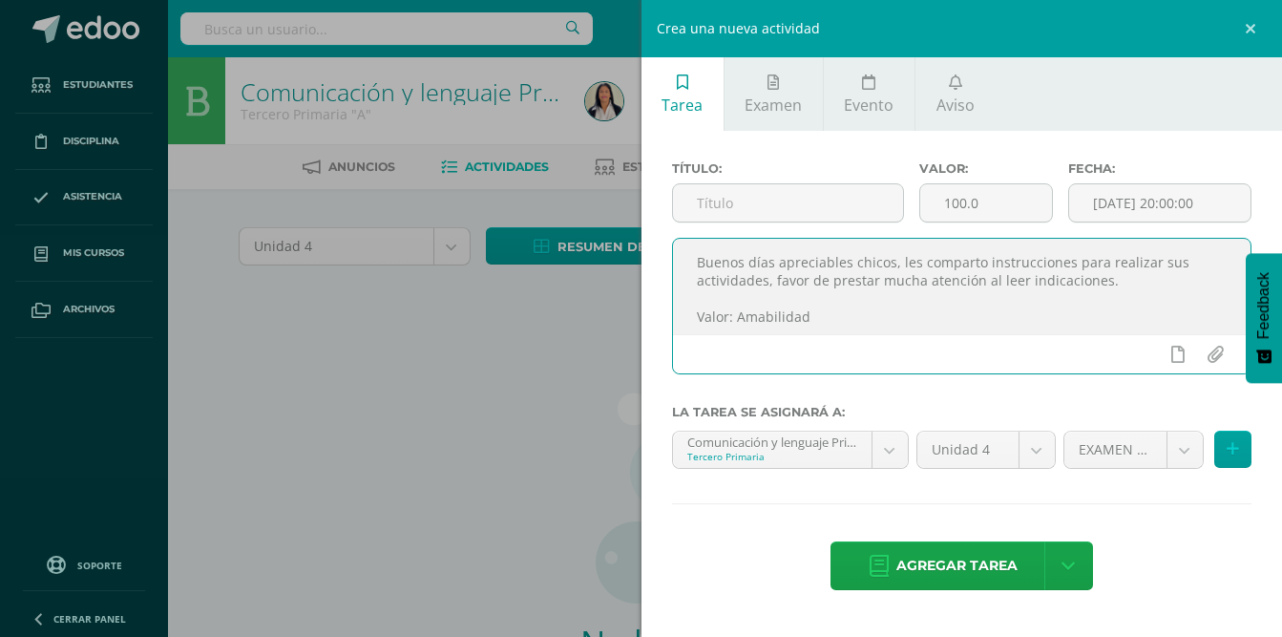
drag, startPoint x: 692, startPoint y: 308, endPoint x: 841, endPoint y: 308, distance: 149.0
click at [694, 308] on textarea "Buenos días apreciables chicos, les comparto instrucciones para realizar sus ac…" at bounding box center [962, 286] width 579 height 95
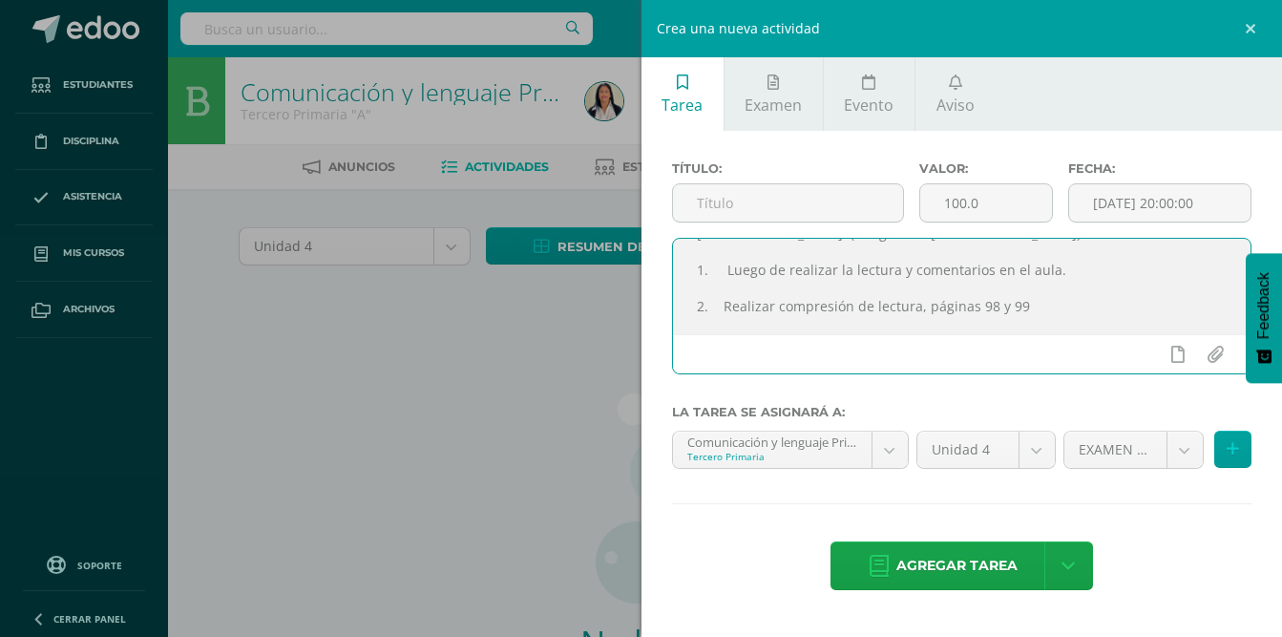
scroll to position [265, 0]
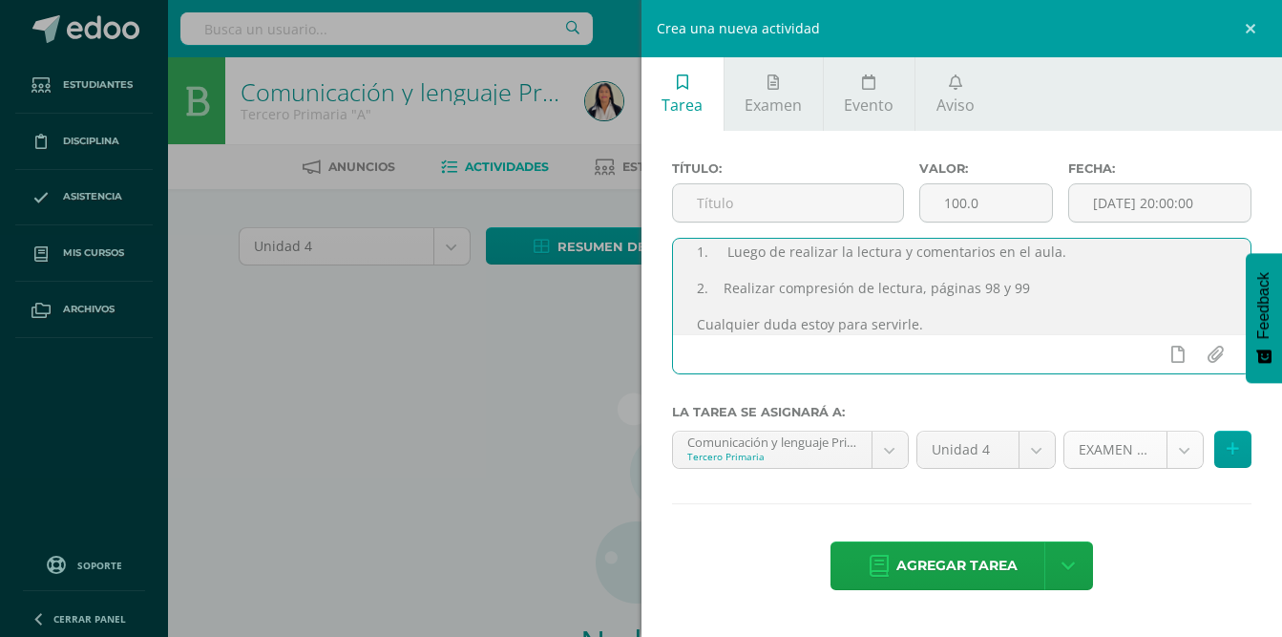
type textarea "Buenos días apreciables chicos, les comparto instrucciones para realizar sus ac…"
click at [1179, 449] on body "Estudiantes Disciplina Asistencia Mis cursos Archivos Soporte Ayuda Reportar un…" at bounding box center [641, 410] width 1282 height 820
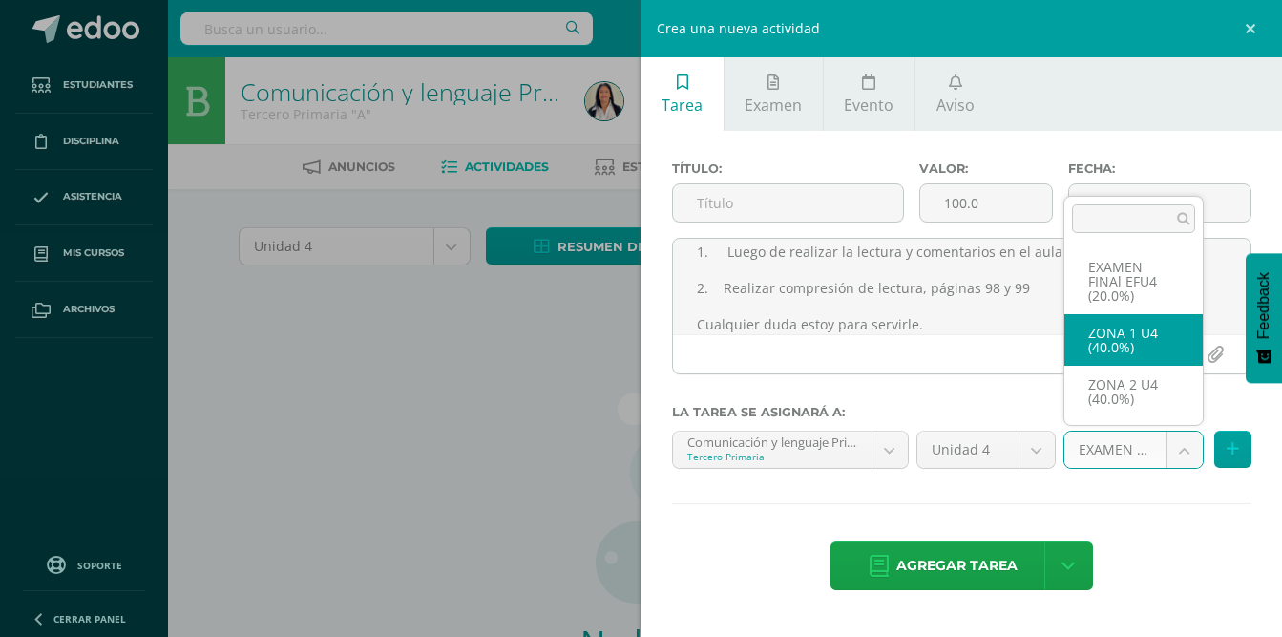
select select "30738"
click at [1130, 455] on body "Estudiantes Disciplina Asistencia Mis cursos Archivos Soporte Ayuda Reportar un…" at bounding box center [641, 410] width 1282 height 820
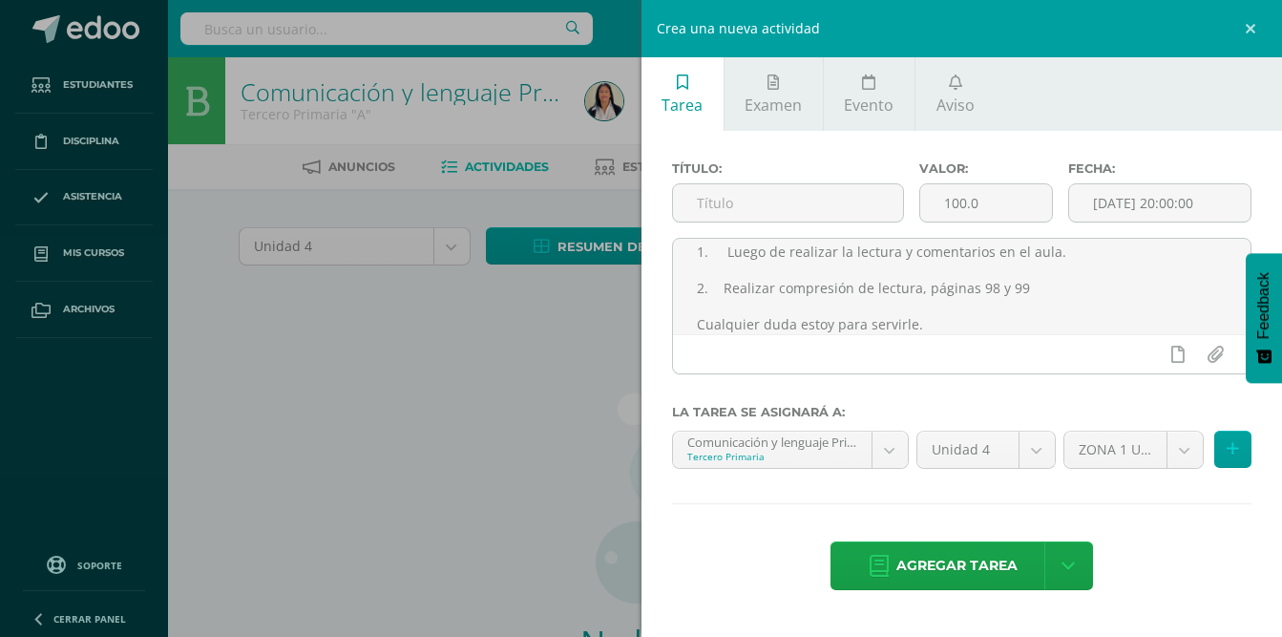
click at [800, 204] on body "Estudiantes Disciplina Asistencia Mis cursos Archivos Soporte Ayuda Reportar un…" at bounding box center [641, 410] width 1282 height 820
click at [845, 207] on input "text" at bounding box center [788, 202] width 231 height 37
click at [848, 196] on input "text" at bounding box center [788, 202] width 231 height 37
type input "Duende de la alegría"
drag, startPoint x: 996, startPoint y: 206, endPoint x: 936, endPoint y: 214, distance: 60.6
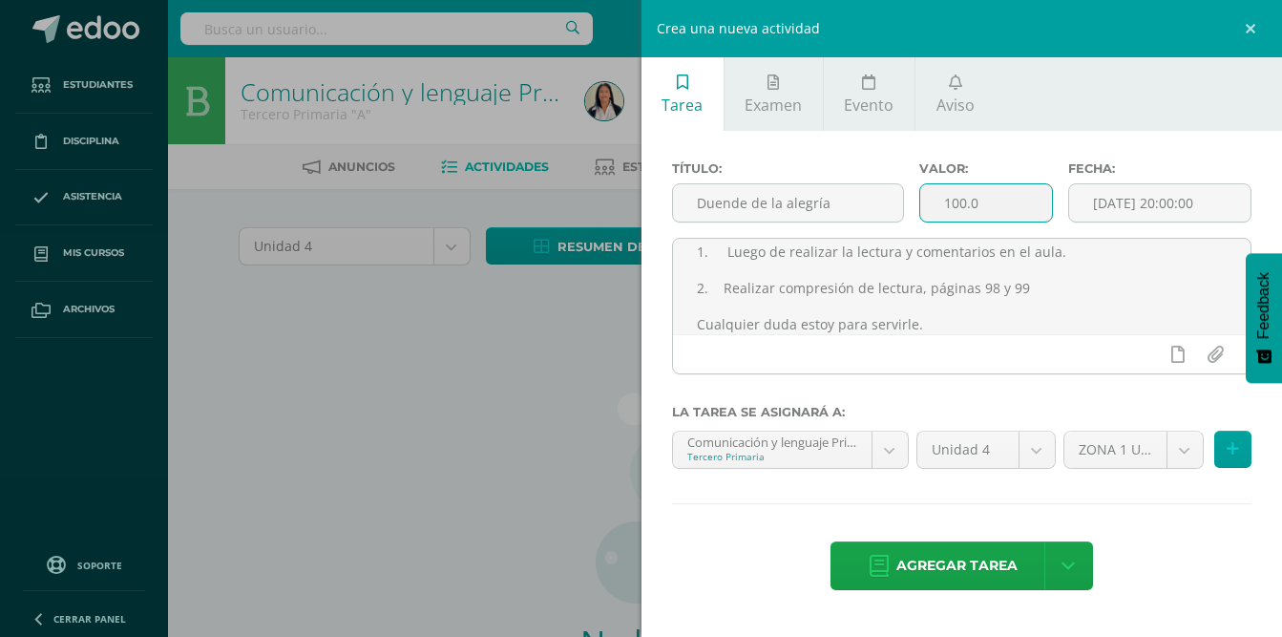
click at [936, 214] on input "100.0" at bounding box center [987, 202] width 132 height 37
type input "8"
click at [1179, 448] on body "Estudiantes Disciplina Asistencia Mis cursos Archivos Soporte Ayuda Reportar un…" at bounding box center [641, 410] width 1282 height 820
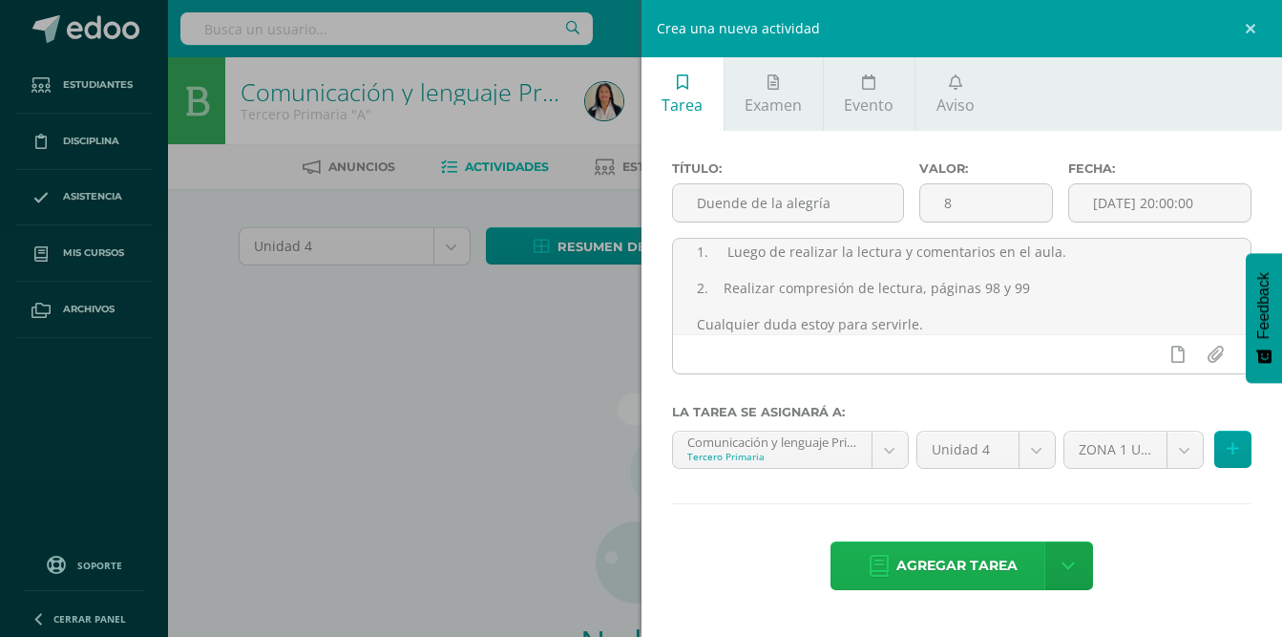
click at [967, 581] on span "Agregar tarea" at bounding box center [957, 565] width 121 height 47
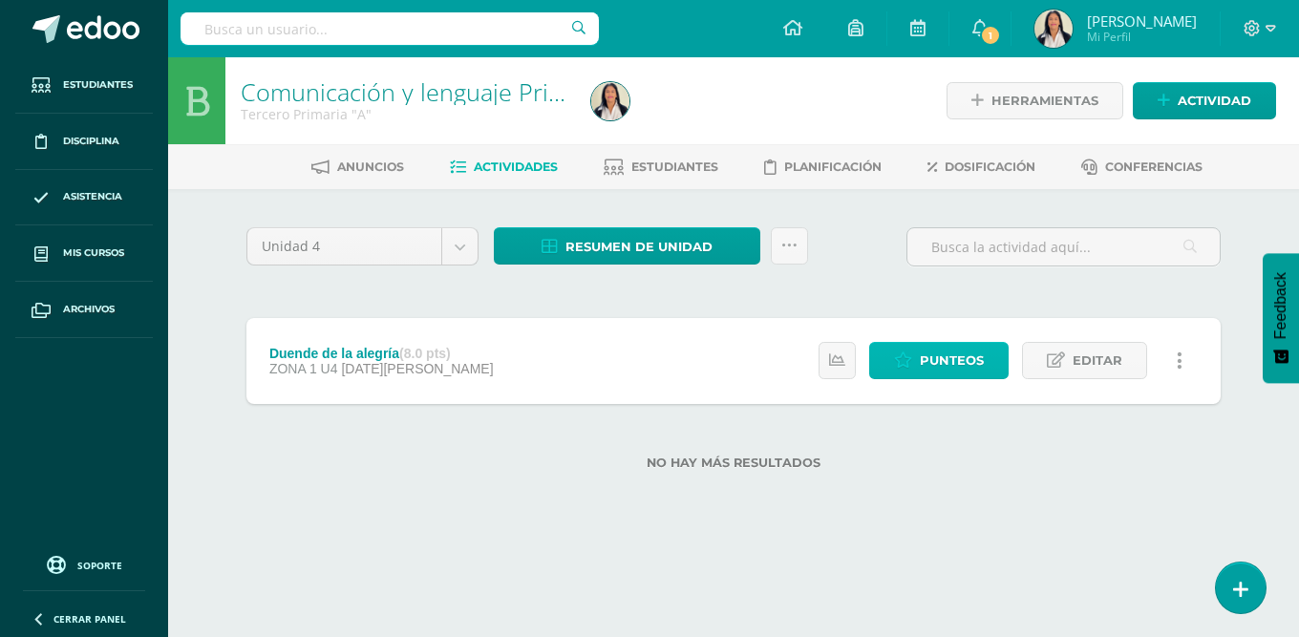
click at [960, 357] on span "Punteos" at bounding box center [952, 360] width 64 height 35
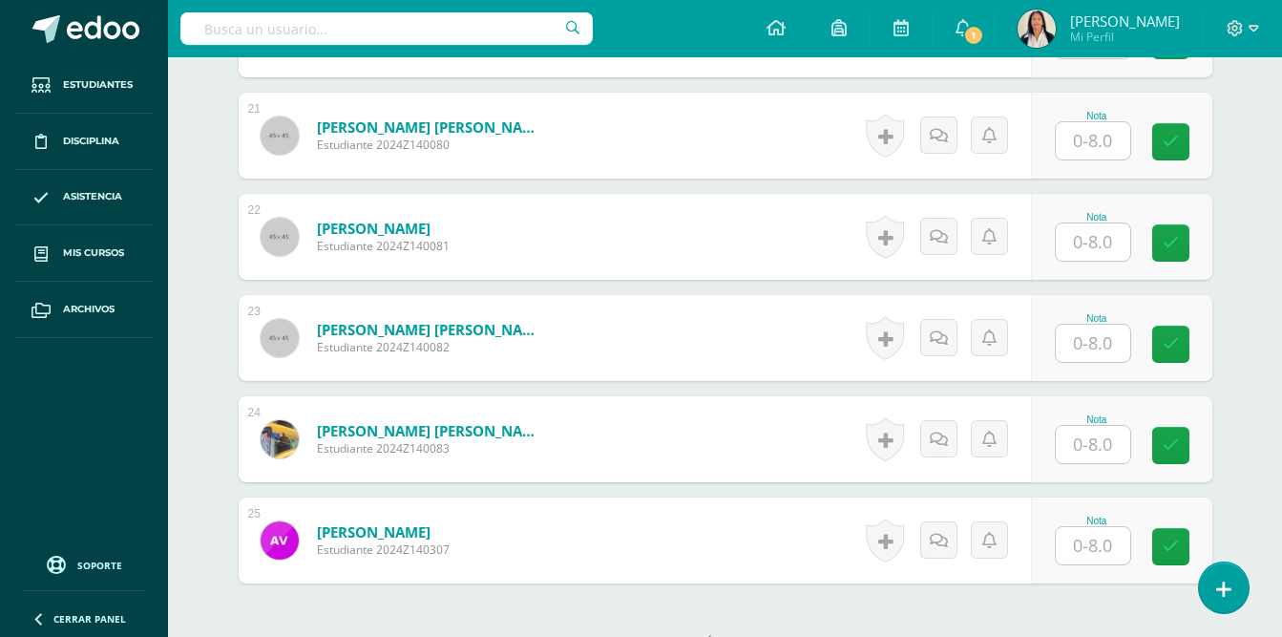
scroll to position [2750, 0]
